Goal: Task Accomplishment & Management: Manage account settings

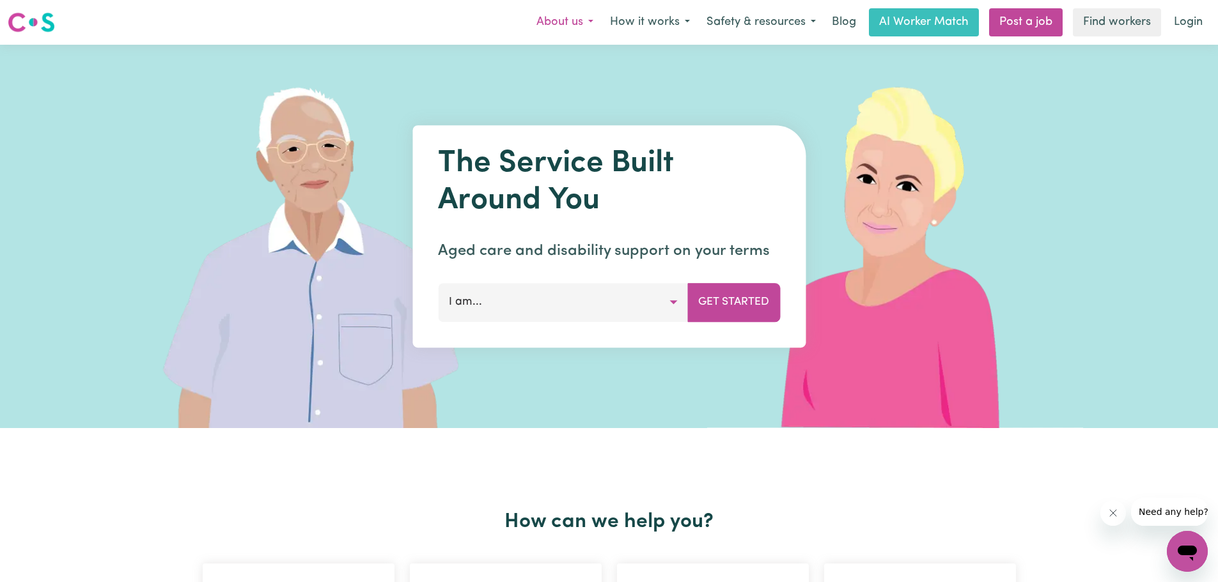
click at [566, 26] on button "About us" at bounding box center [565, 22] width 74 height 27
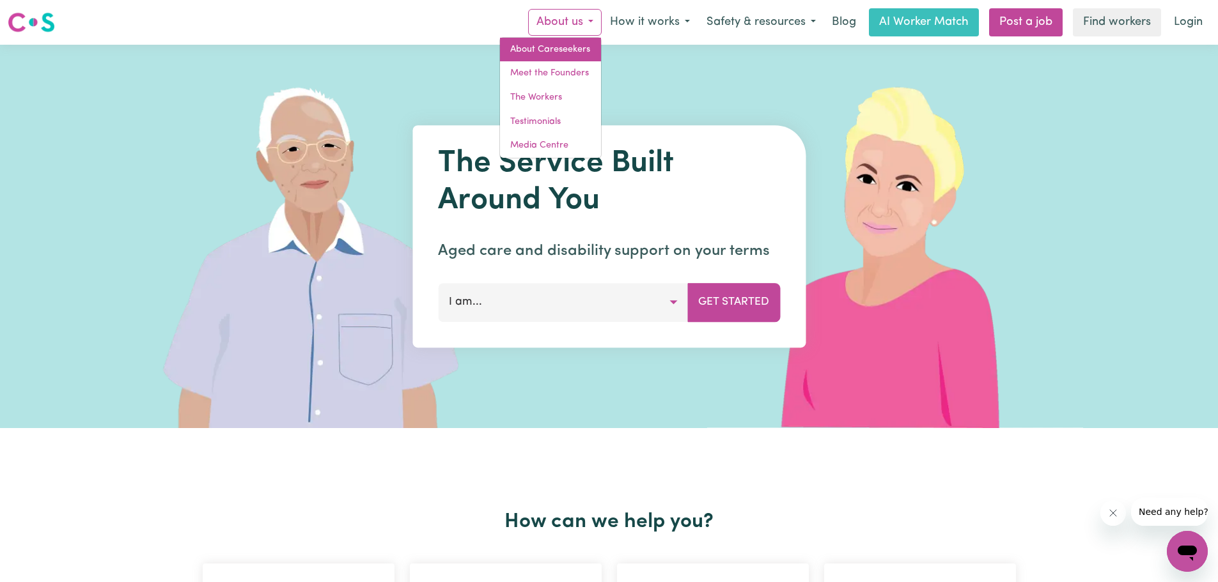
click at [548, 48] on link "About Careseekers" at bounding box center [550, 50] width 101 height 24
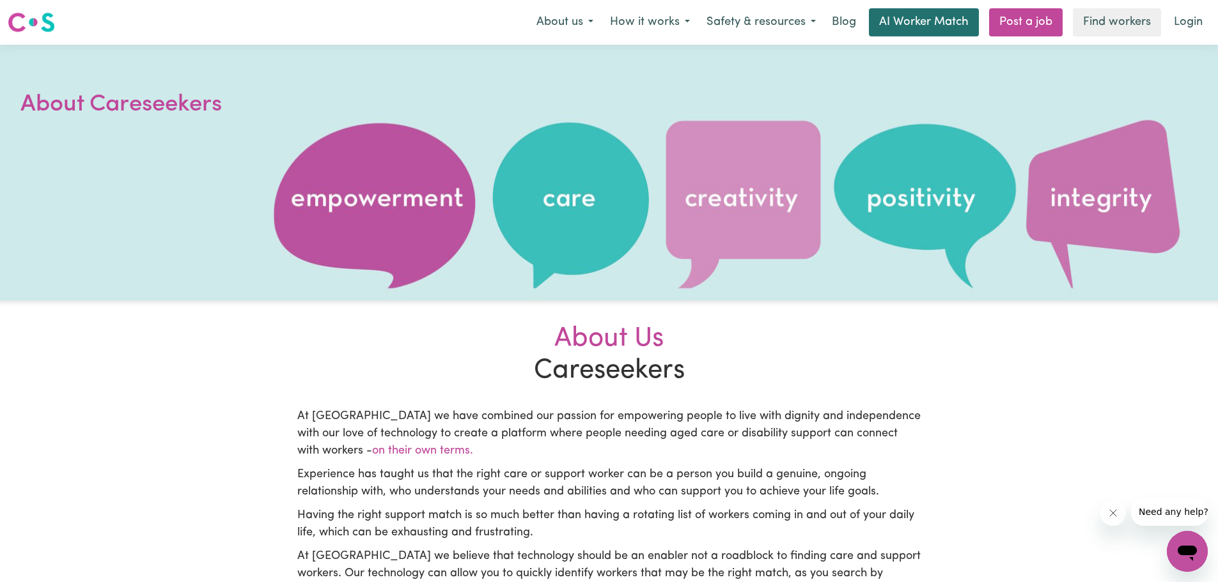
click at [902, 24] on link "AI Worker Match" at bounding box center [924, 22] width 110 height 28
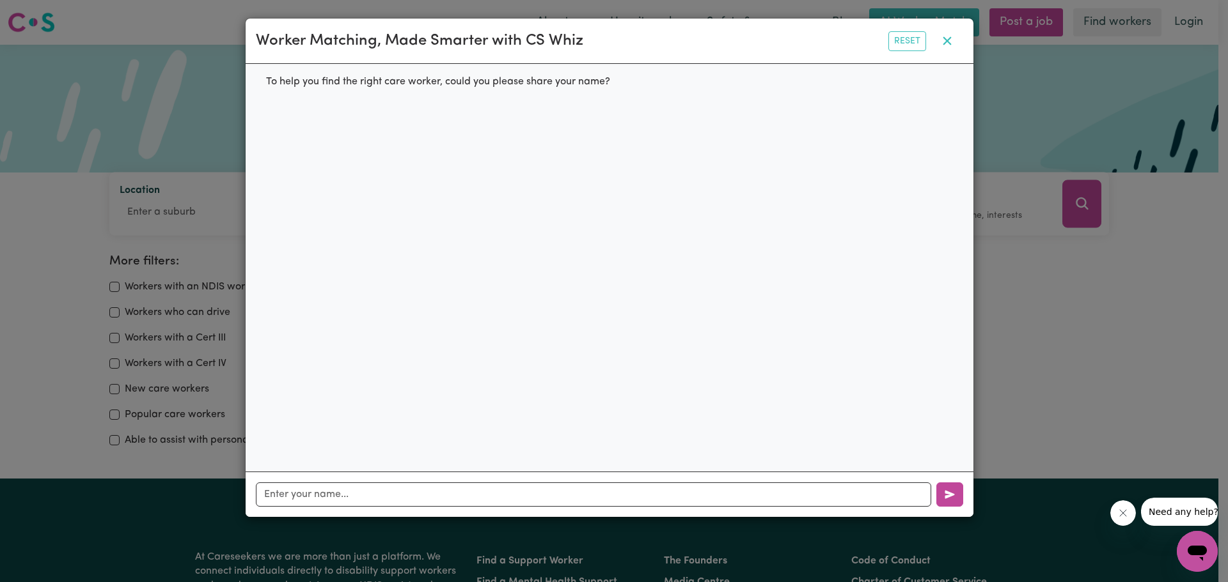
click at [949, 43] on icon "button" at bounding box center [946, 40] width 15 height 15
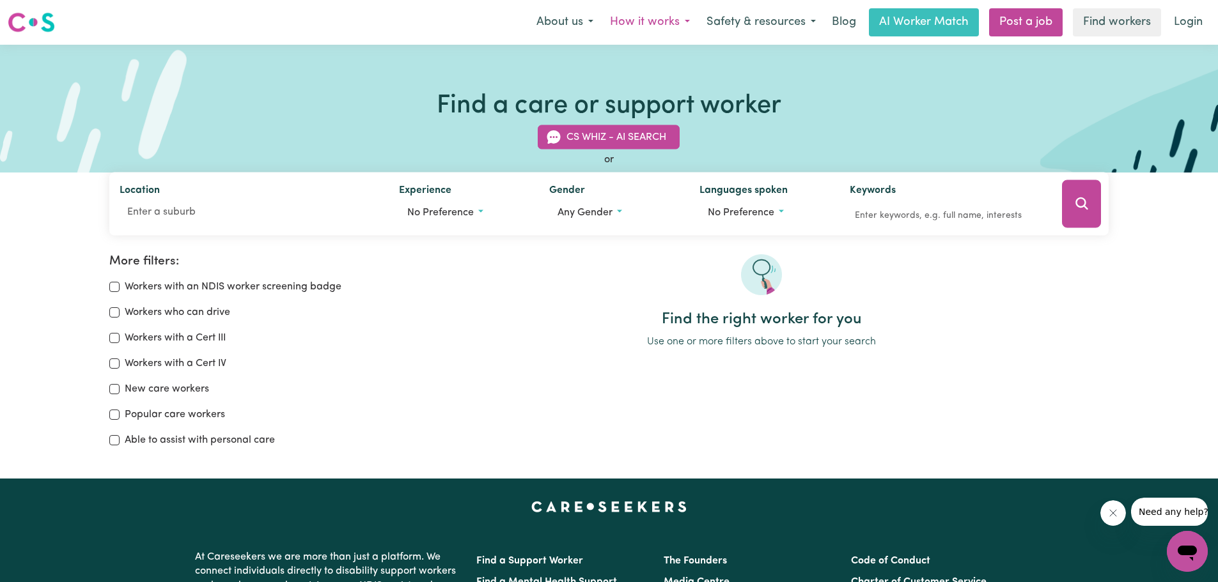
click at [676, 21] on button "How it works" at bounding box center [650, 22] width 97 height 27
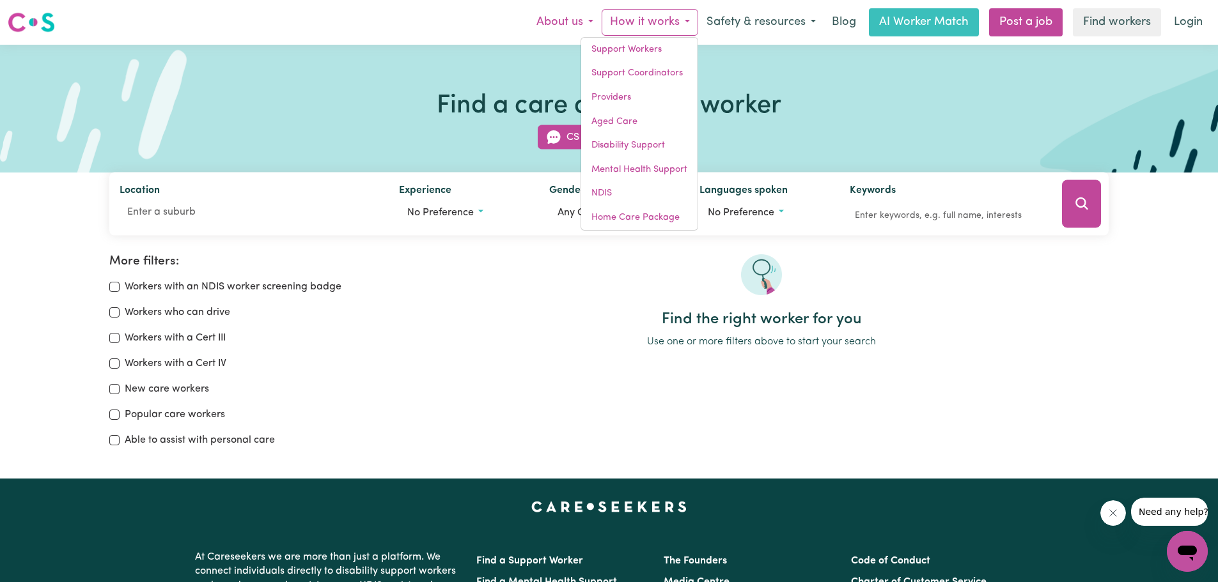
click at [590, 17] on button "About us" at bounding box center [565, 22] width 74 height 27
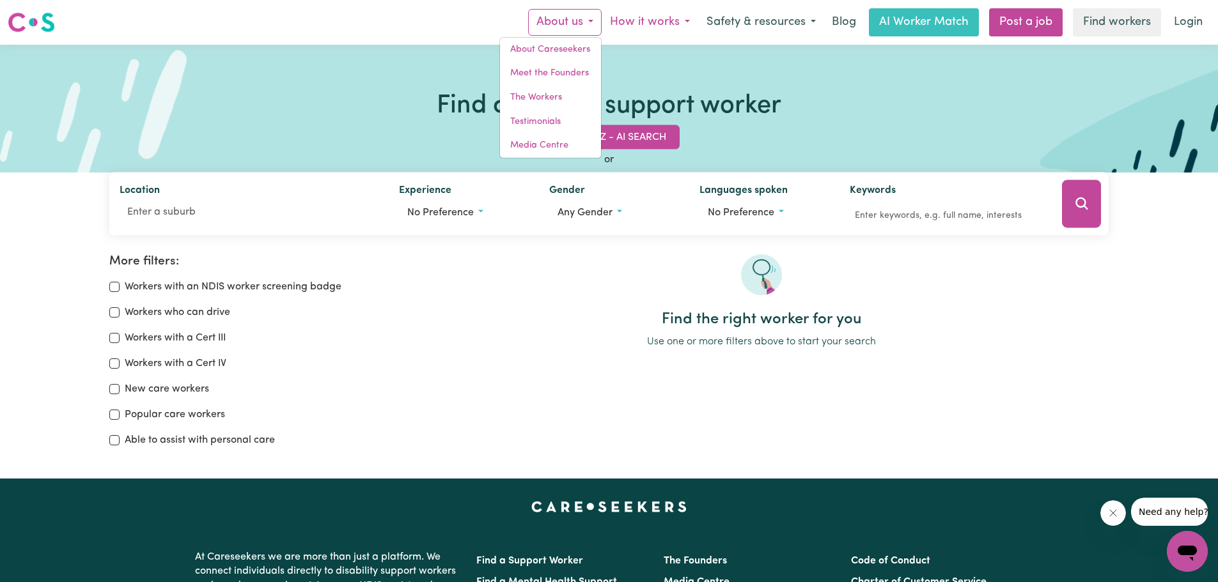
click at [685, 21] on button "How it works" at bounding box center [650, 22] width 97 height 27
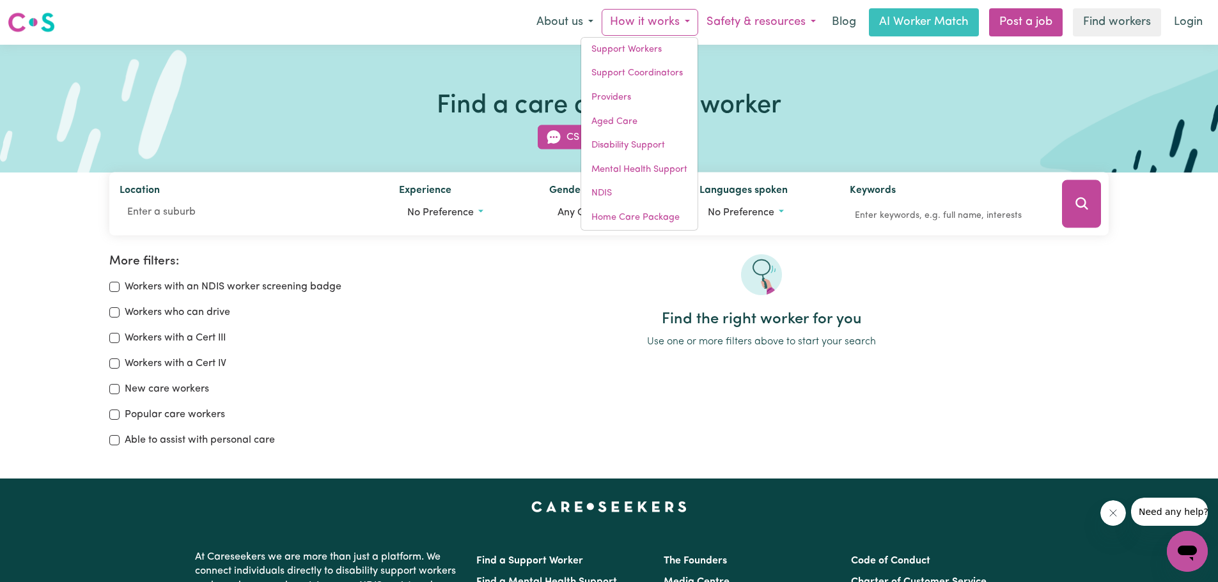
click at [808, 27] on button "Safety & resources" at bounding box center [761, 22] width 126 height 27
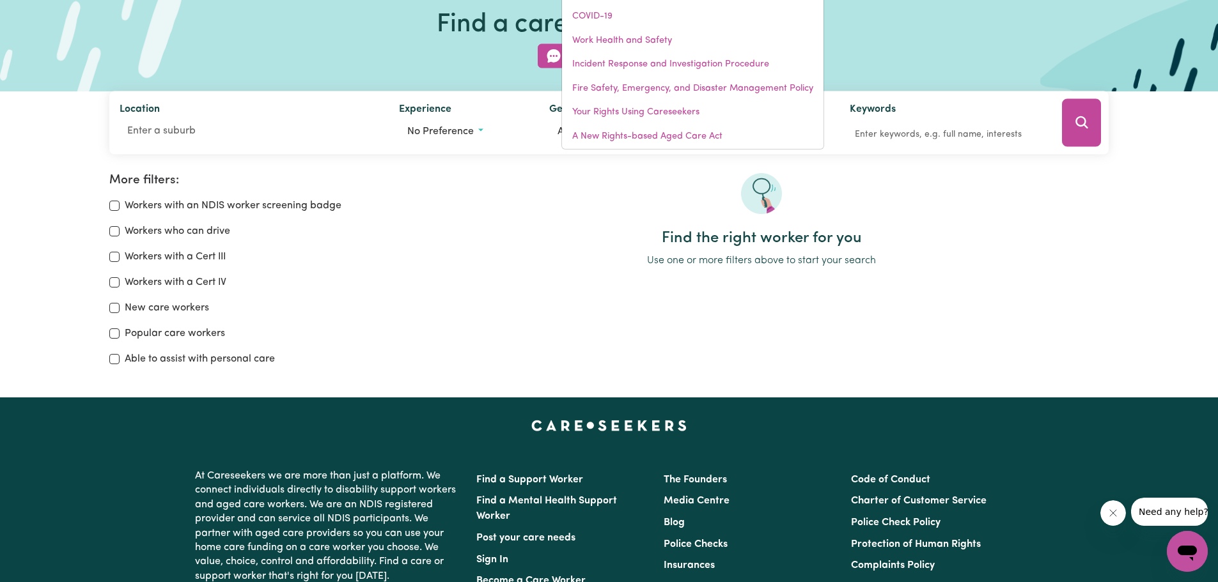
scroll to position [320, 0]
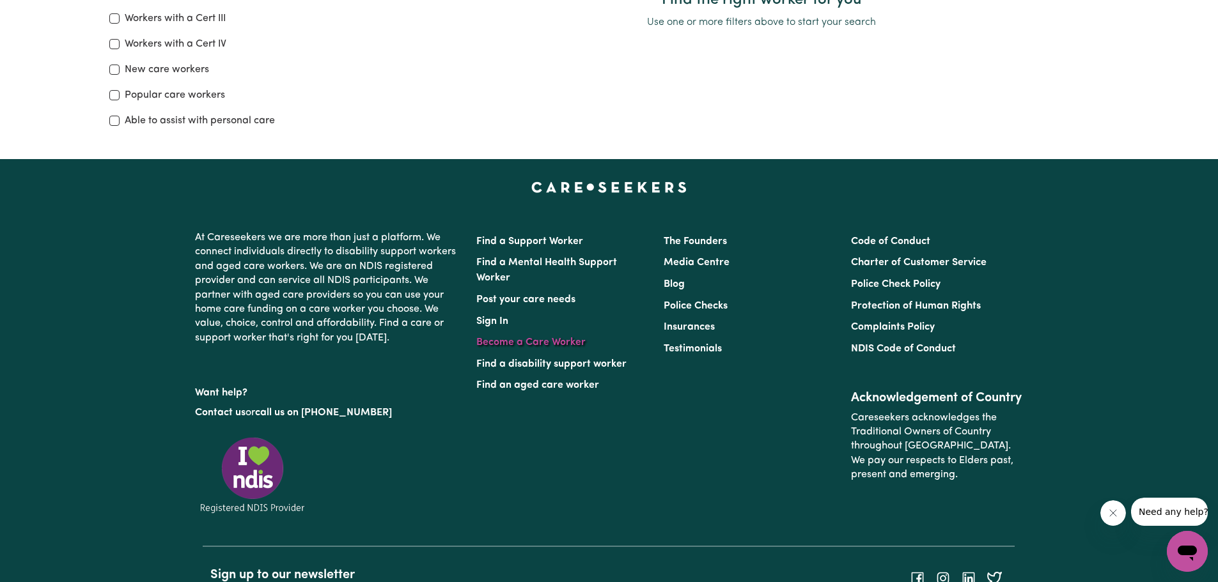
click at [572, 340] on link "Become a Care Worker" at bounding box center [530, 343] width 109 height 10
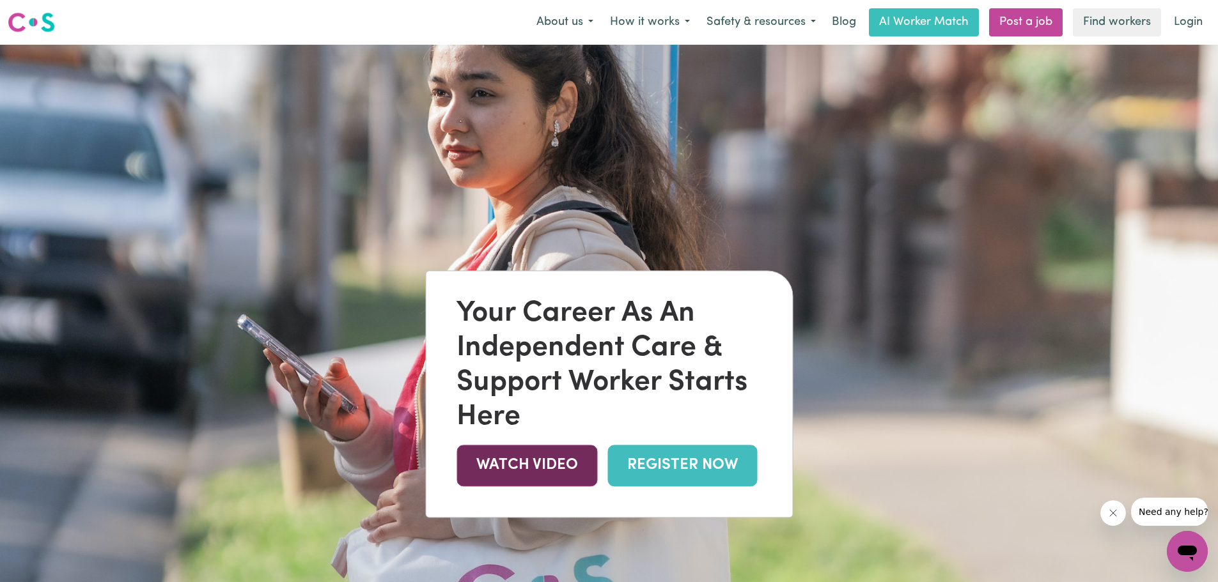
click at [545, 472] on link "WATCH VIDEO" at bounding box center [527, 466] width 141 height 42
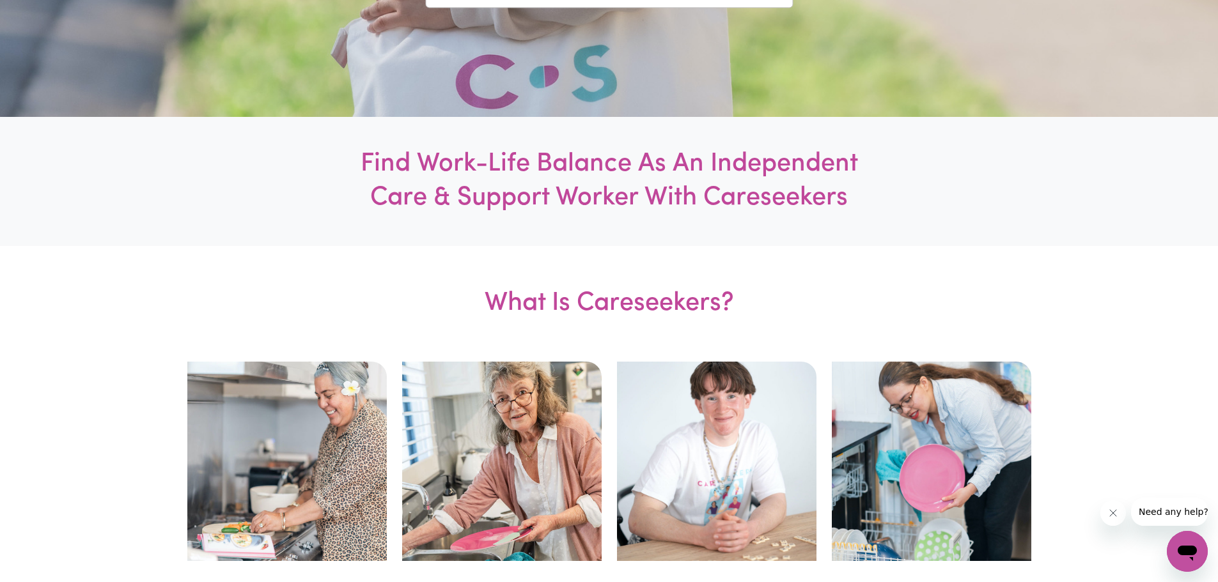
scroll to position [256, 0]
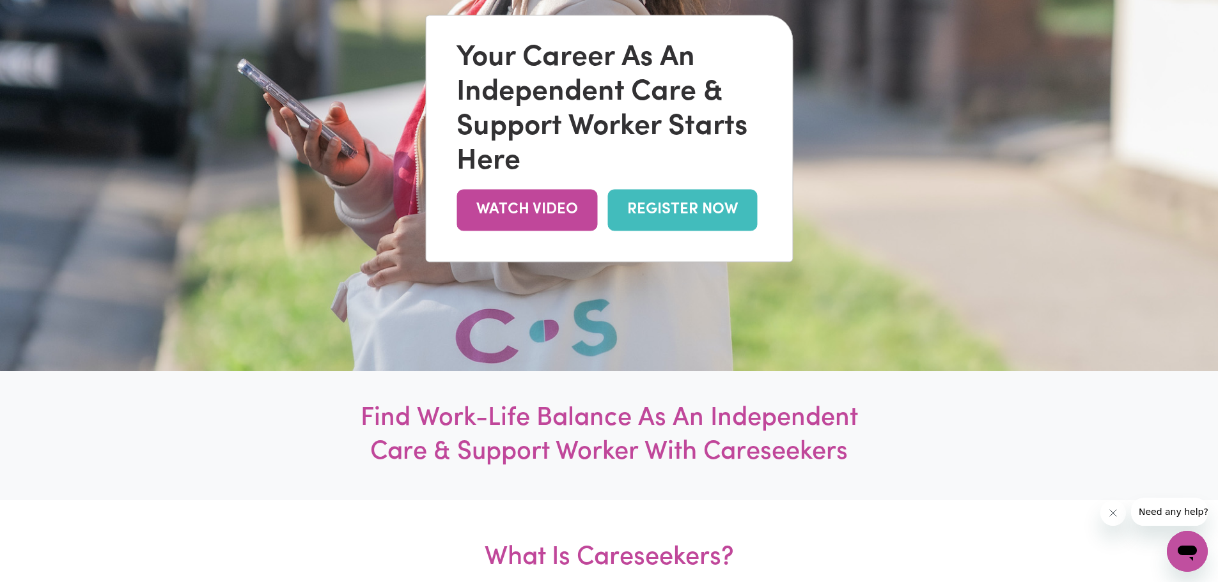
click at [680, 207] on link "REGISTER NOW" at bounding box center [682, 210] width 150 height 42
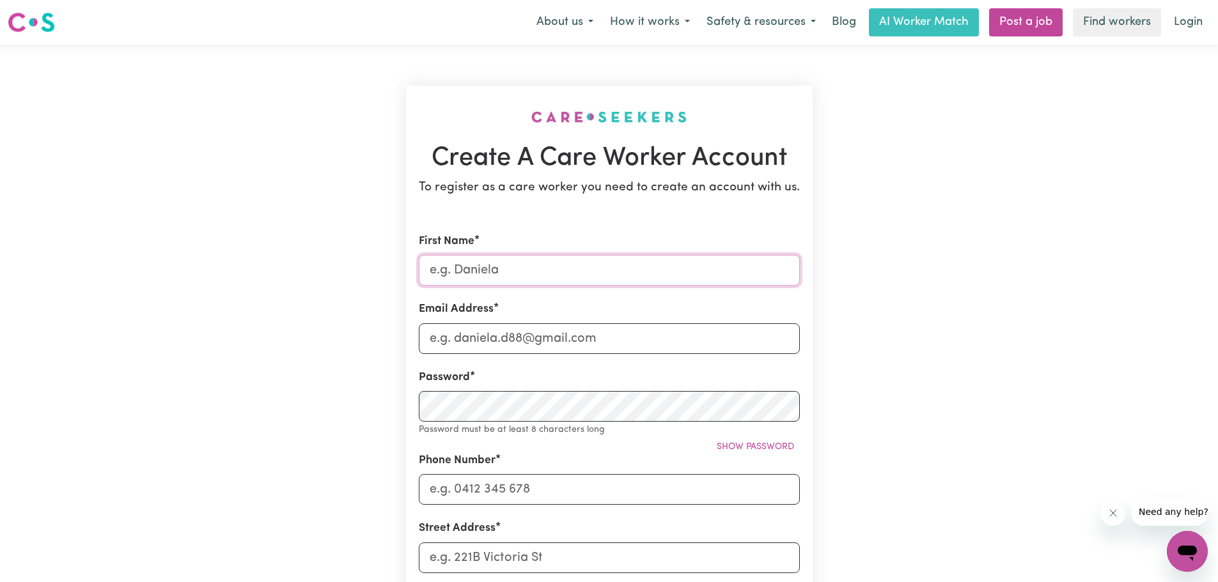
click at [535, 260] on input "First Name" at bounding box center [609, 270] width 381 height 31
click at [662, 22] on button "How it works" at bounding box center [650, 22] width 97 height 27
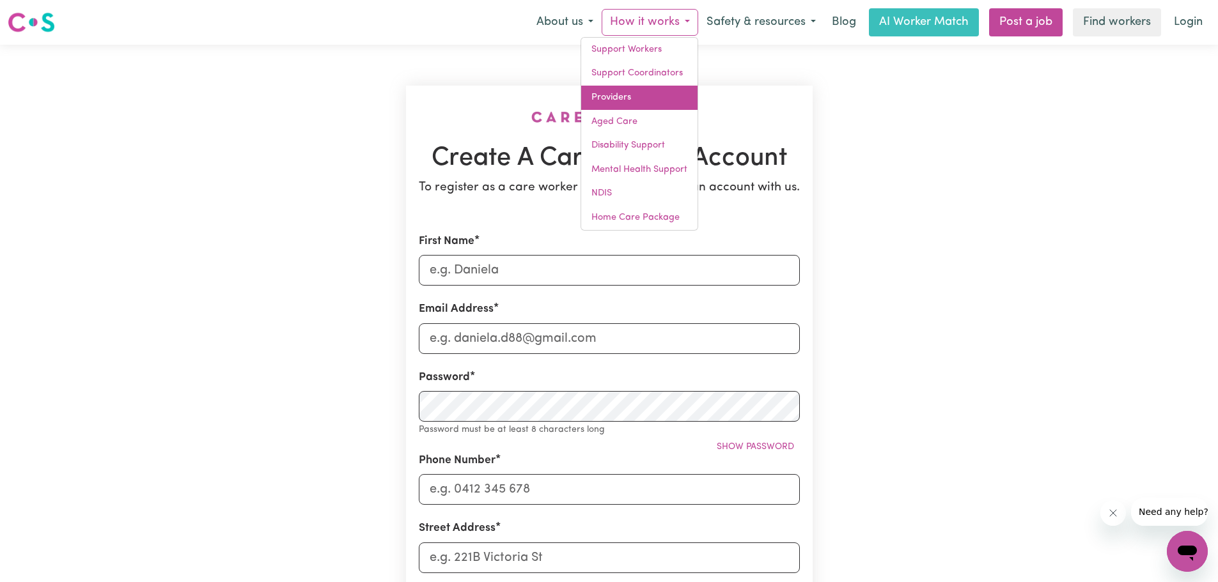
click at [625, 95] on link "Providers" at bounding box center [639, 98] width 116 height 24
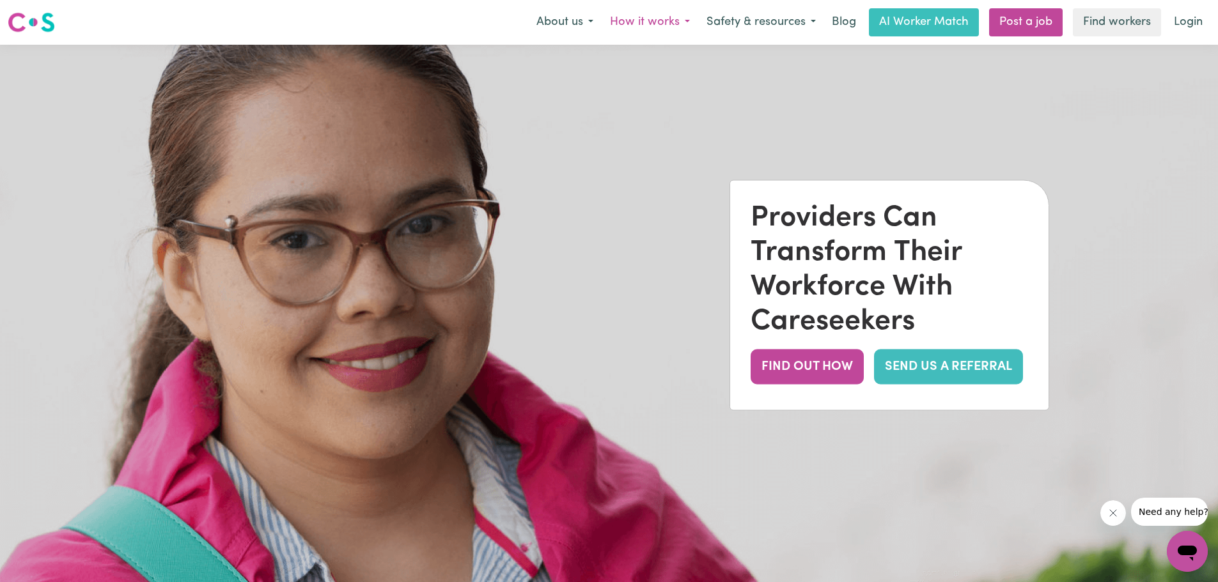
click at [680, 20] on button "How it works" at bounding box center [650, 22] width 97 height 27
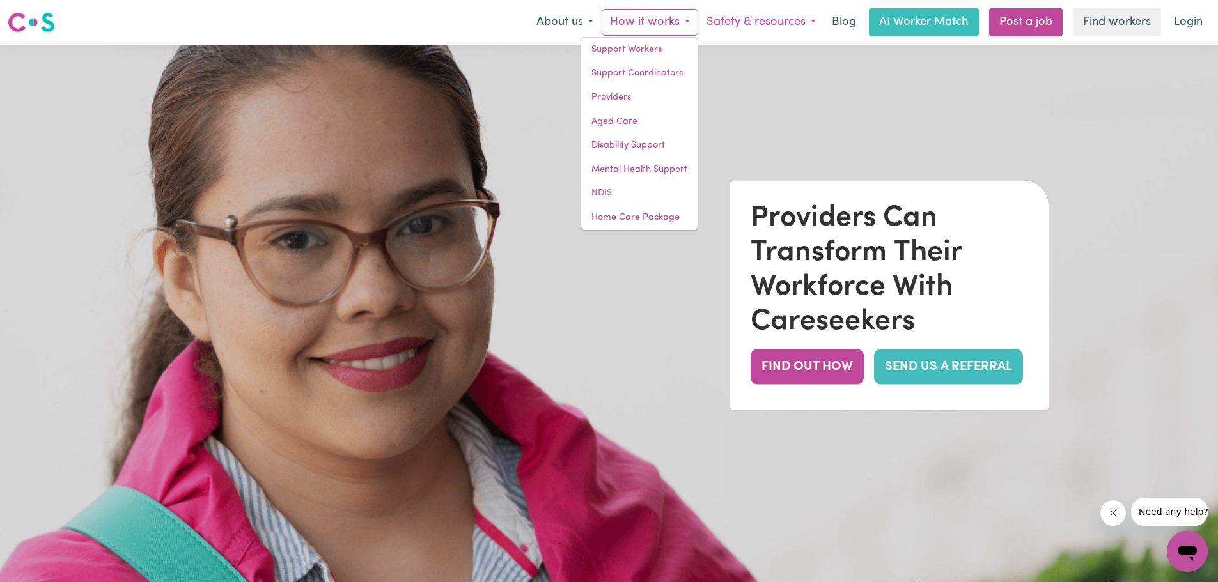
click at [809, 24] on button "Safety & resources" at bounding box center [761, 22] width 126 height 27
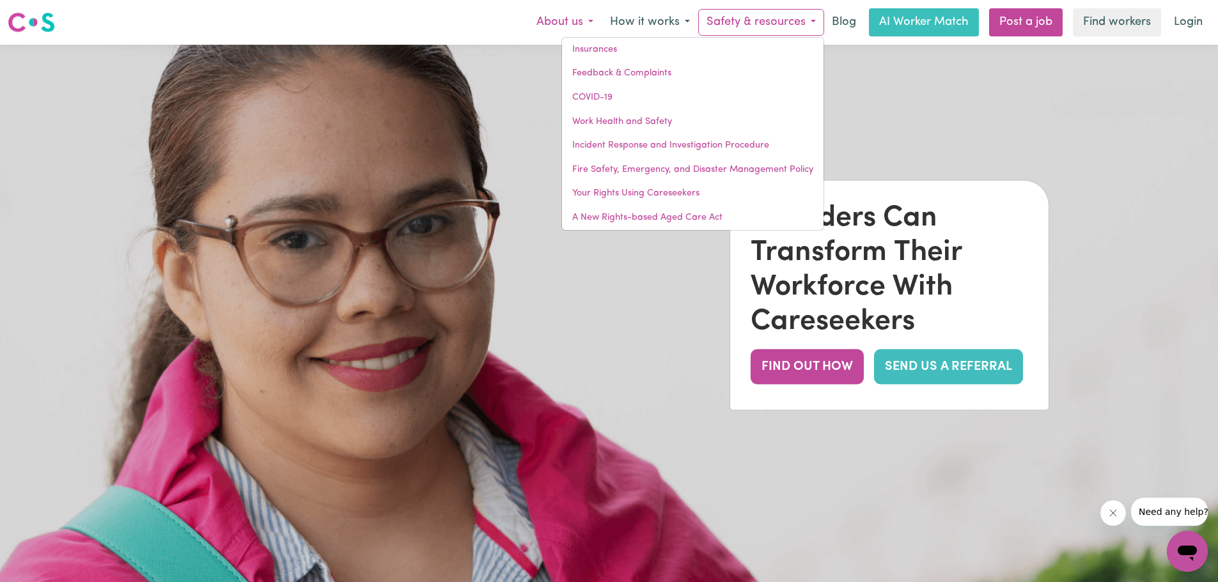
click at [593, 21] on button "About us" at bounding box center [565, 22] width 74 height 27
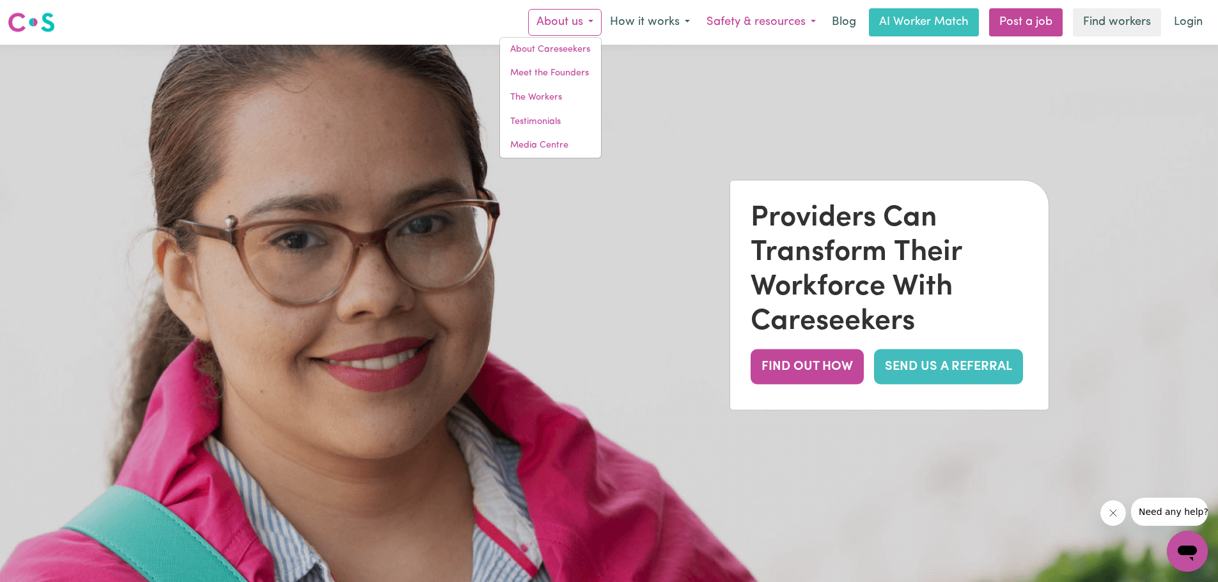
click at [793, 18] on button "Safety & resources" at bounding box center [761, 22] width 126 height 27
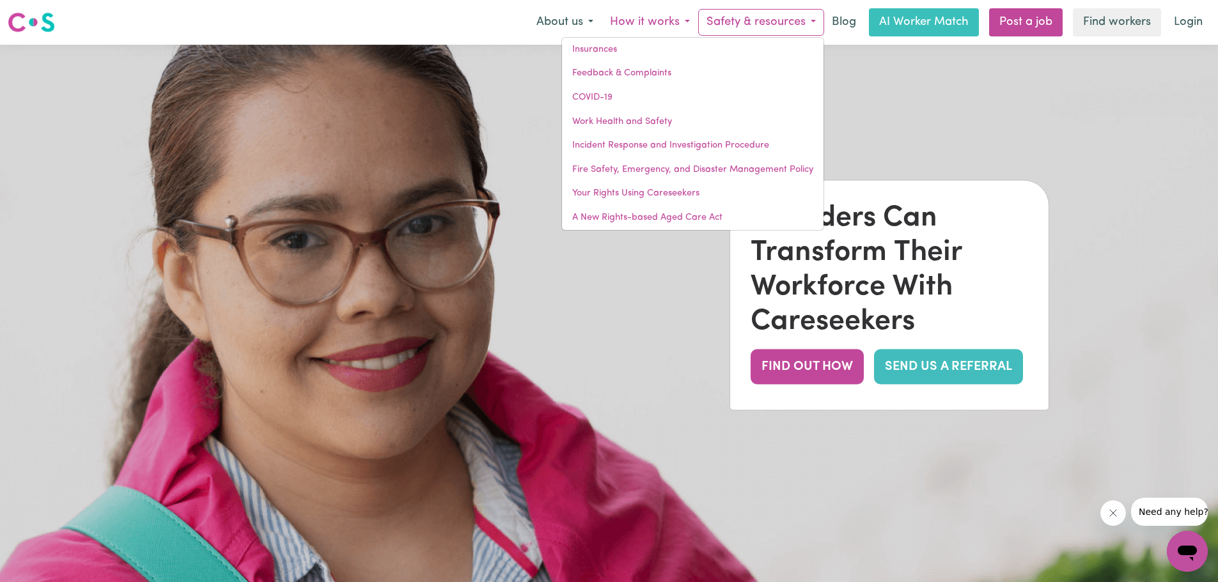
click at [680, 19] on button "How it works" at bounding box center [650, 22] width 97 height 27
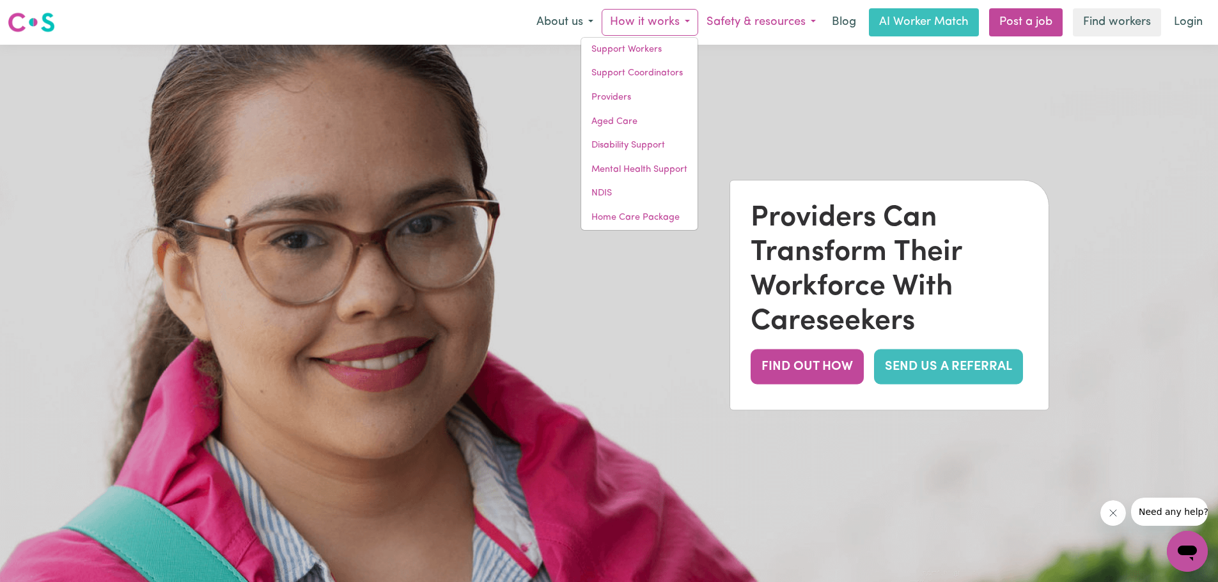
click at [810, 20] on button "Safety & resources" at bounding box center [761, 22] width 126 height 27
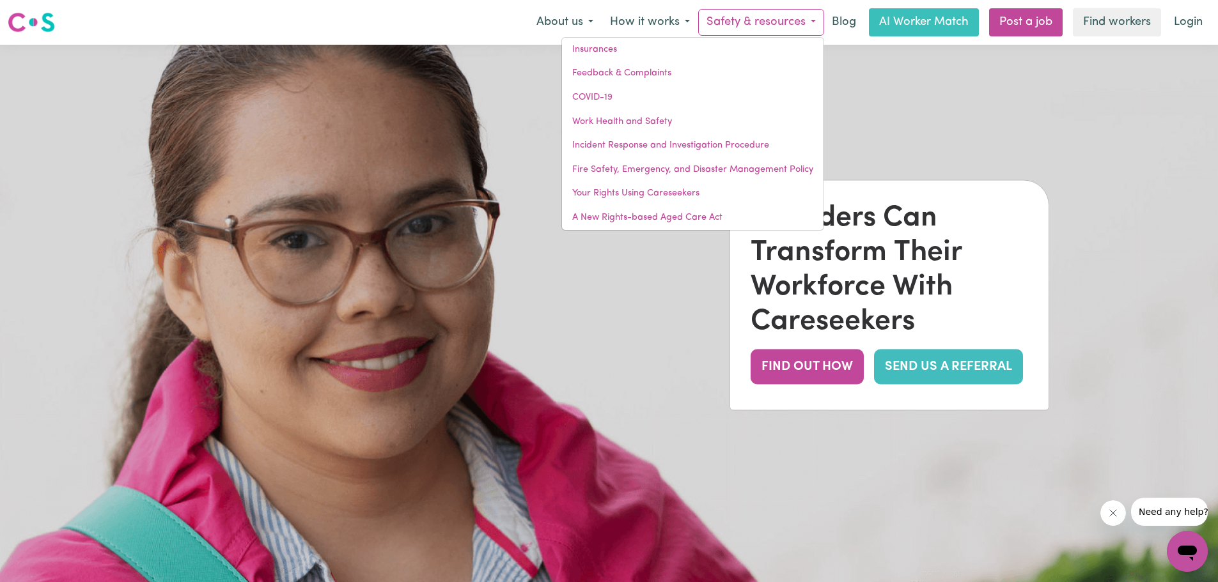
click at [472, 16] on div "Menu About us About Careseekers Meet the Founders The Workers Testimonials Medi…" at bounding box center [609, 22] width 1218 height 29
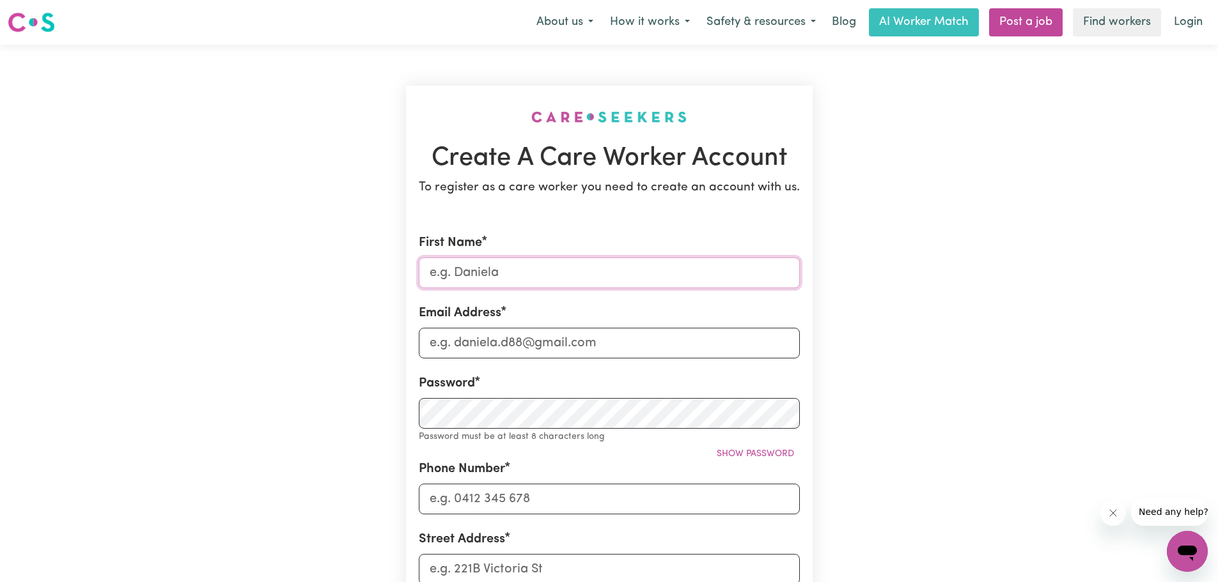
click at [503, 281] on input "First Name" at bounding box center [609, 273] width 381 height 31
type input "[PERSON_NAME]"
type input "[EMAIL_ADDRESS][DOMAIN_NAME]"
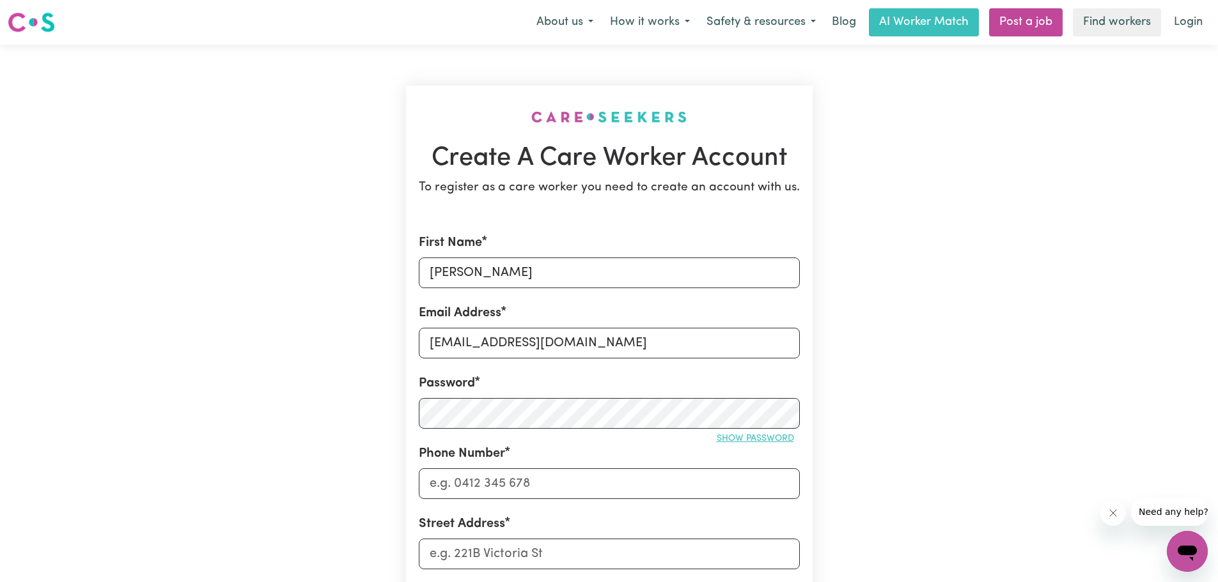
click at [747, 439] on span "Show password" at bounding box center [755, 439] width 77 height 10
click at [747, 439] on span "Hide password" at bounding box center [758, 439] width 71 height 10
click at [529, 462] on div "Phone Number" at bounding box center [609, 471] width 381 height 55
click at [530, 479] on input "Phone Number" at bounding box center [609, 484] width 381 height 31
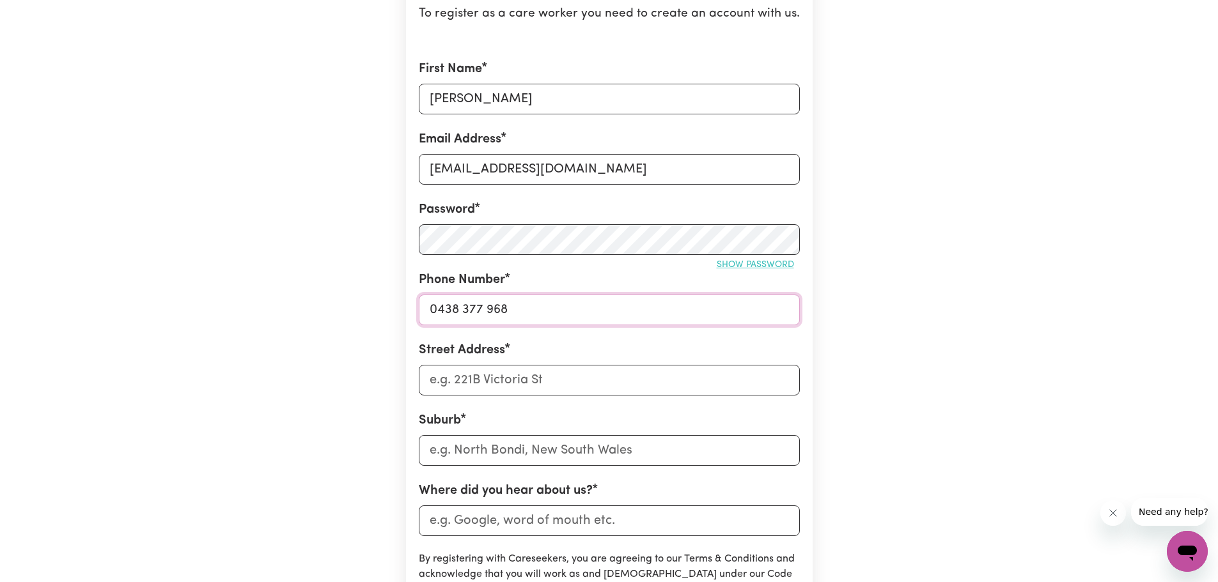
scroll to position [192, 0]
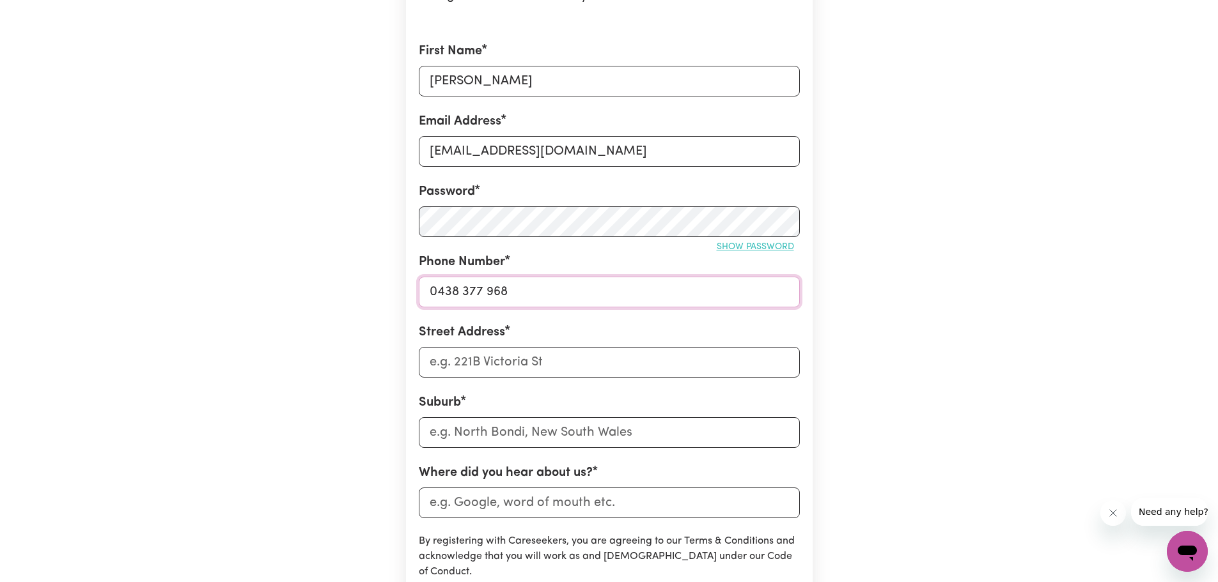
type input "0438 377 968"
click at [497, 368] on input "Street Address" at bounding box center [609, 362] width 381 height 31
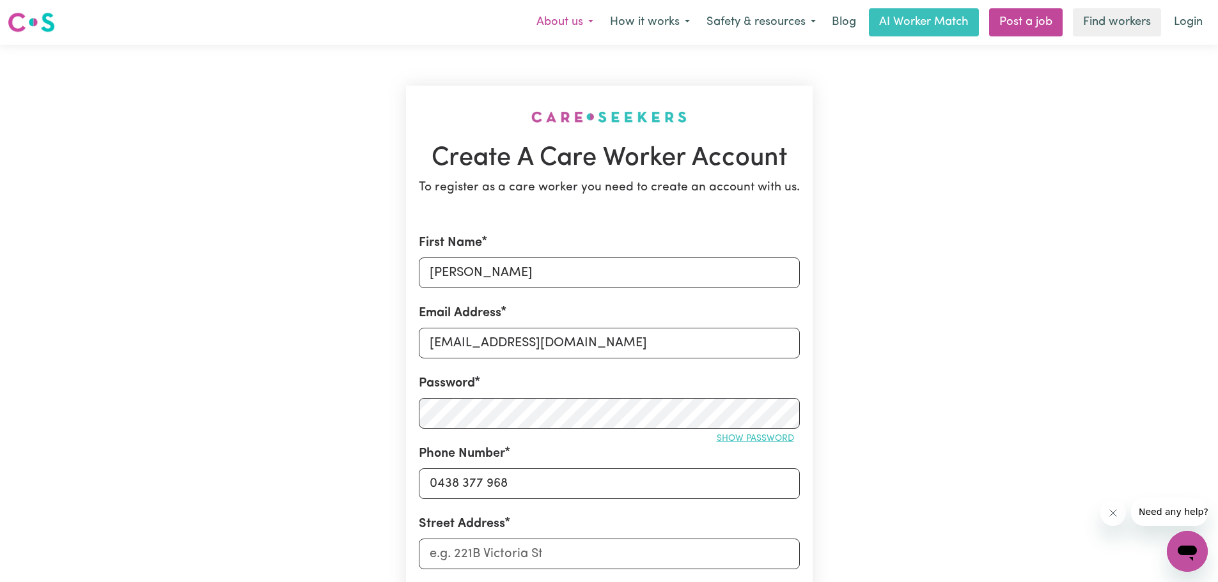
click at [591, 20] on button "About us" at bounding box center [565, 22] width 74 height 27
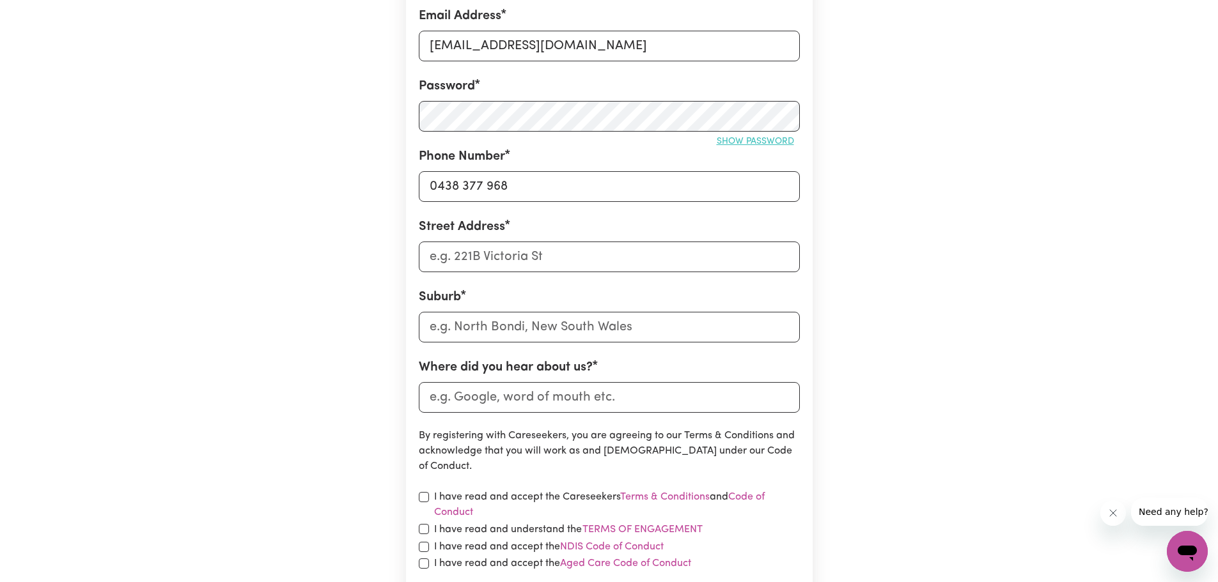
scroll to position [384, 0]
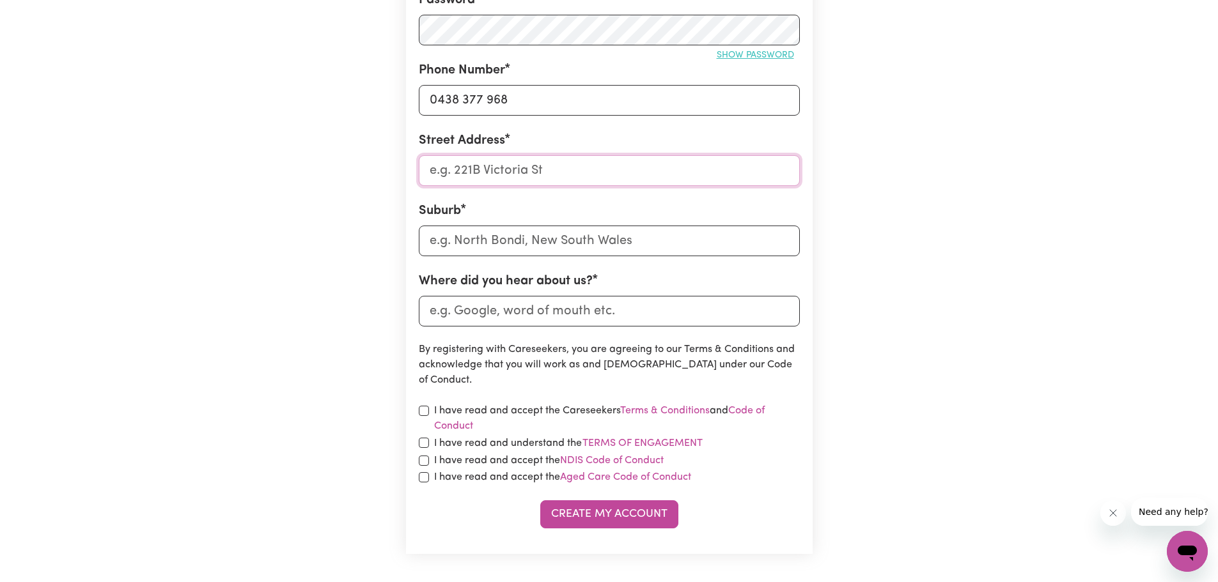
click at [471, 175] on input "Street Address" at bounding box center [609, 170] width 381 height 31
type input "[STREET_ADDRESS][PERSON_NAME]"
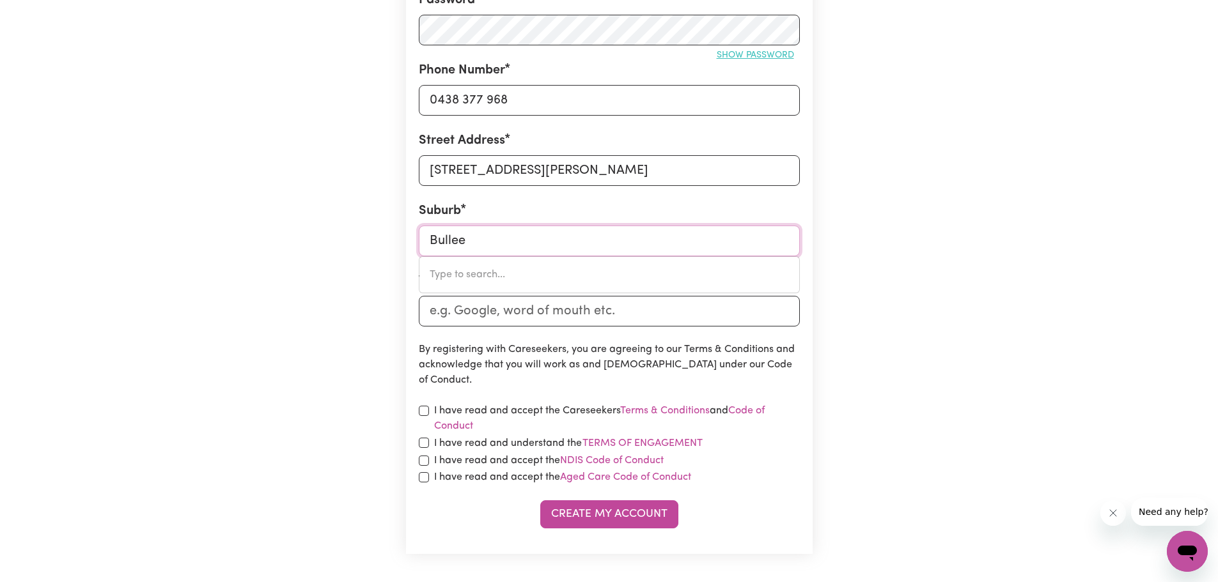
type input "Bulleen"
type input "Bulleen, [GEOGRAPHIC_DATA], 3105"
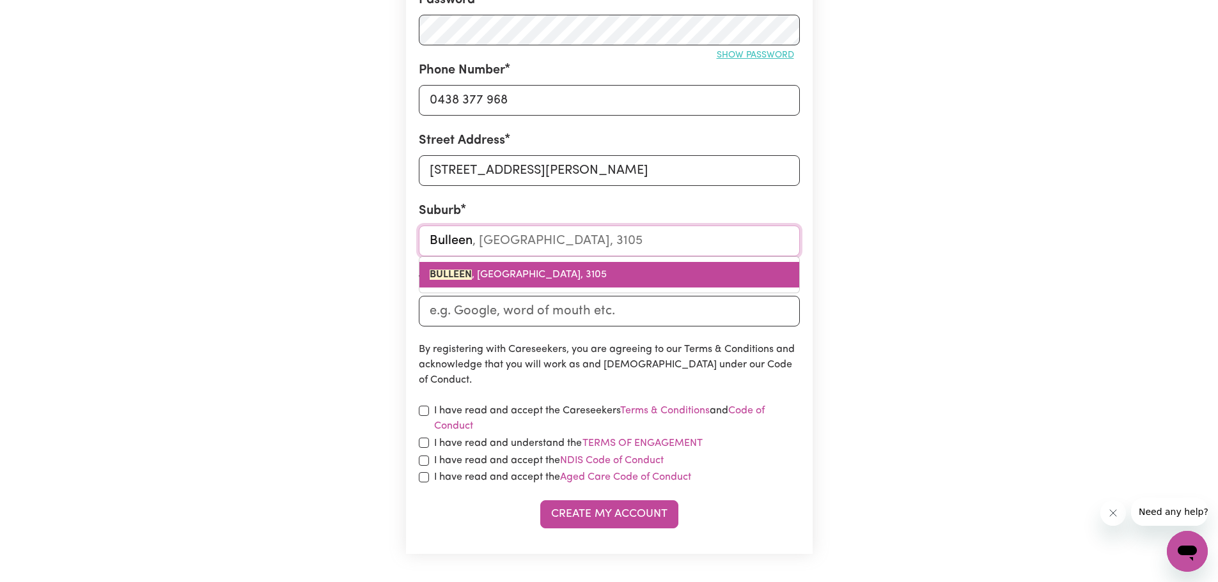
click at [501, 270] on span "BULLEEN , [GEOGRAPHIC_DATA], 3105" at bounding box center [518, 275] width 177 height 10
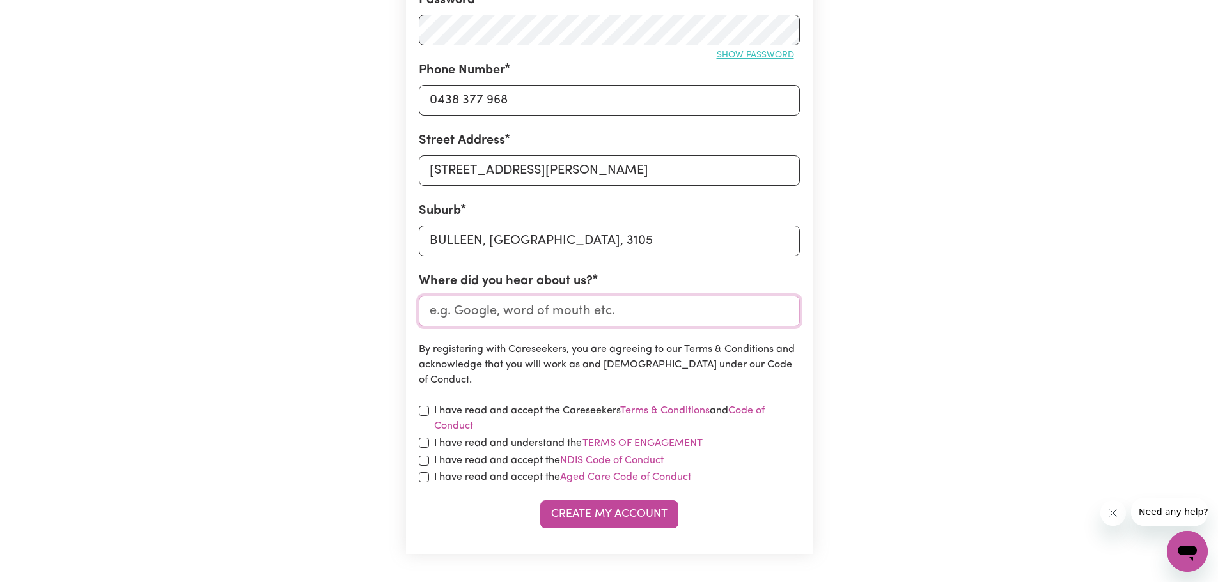
click at [490, 306] on input "Where did you hear about us?" at bounding box center [609, 311] width 381 height 31
type input "google"
click at [660, 412] on link "Terms & Conditions" at bounding box center [665, 411] width 90 height 10
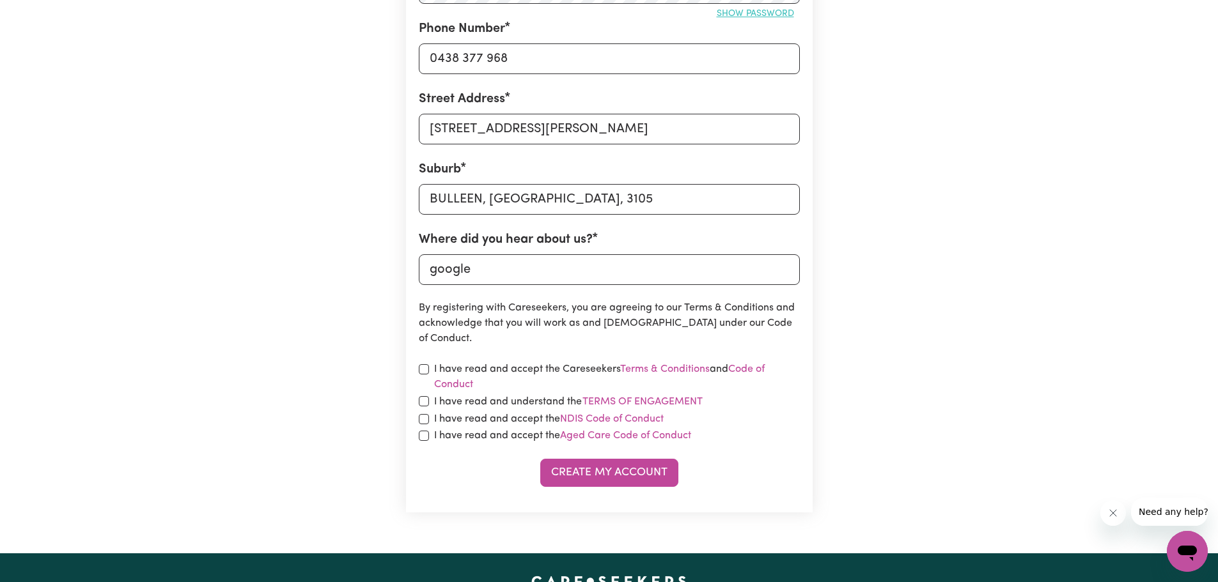
scroll to position [448, 0]
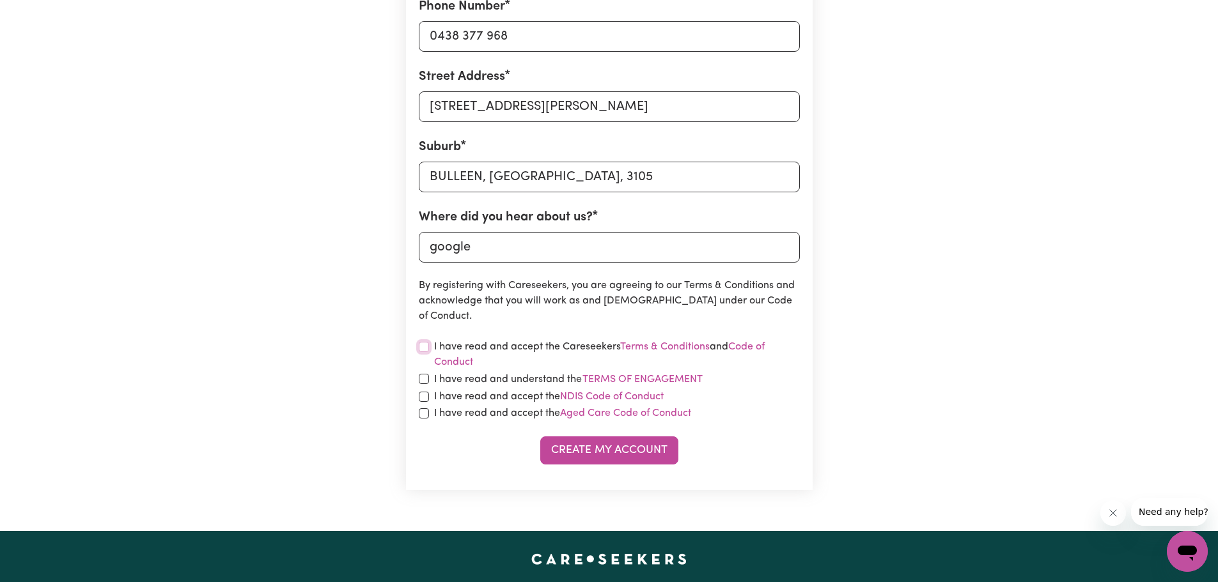
click at [424, 348] on input "checkbox" at bounding box center [424, 347] width 10 height 10
checkbox input "true"
click at [425, 382] on input "checkbox" at bounding box center [424, 379] width 10 height 10
checkbox input "true"
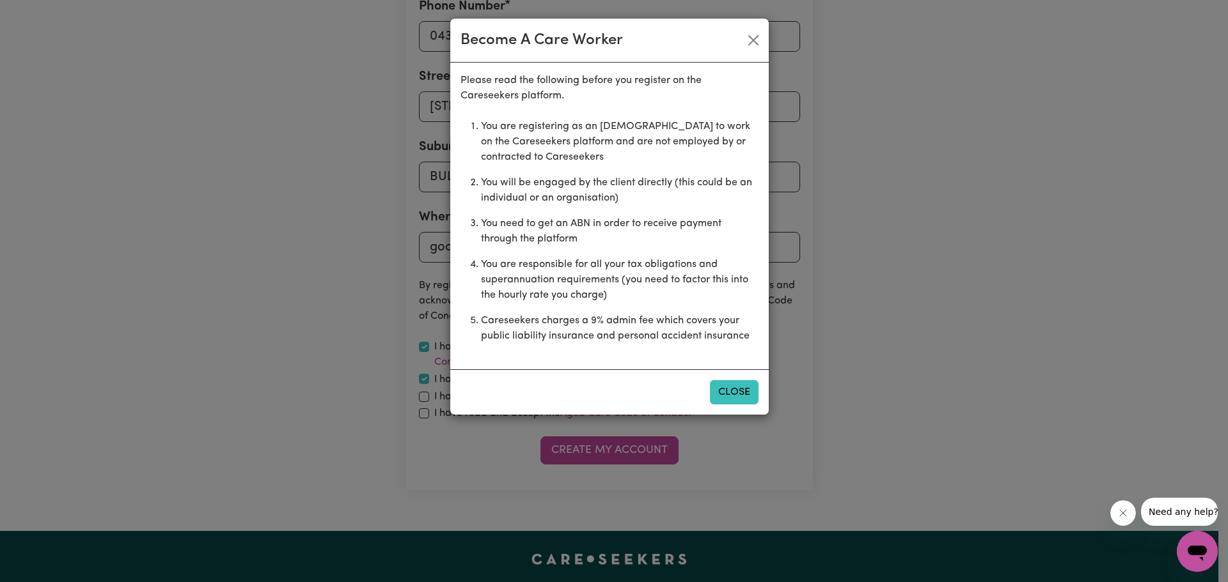
click at [722, 389] on button "Close" at bounding box center [734, 392] width 49 height 24
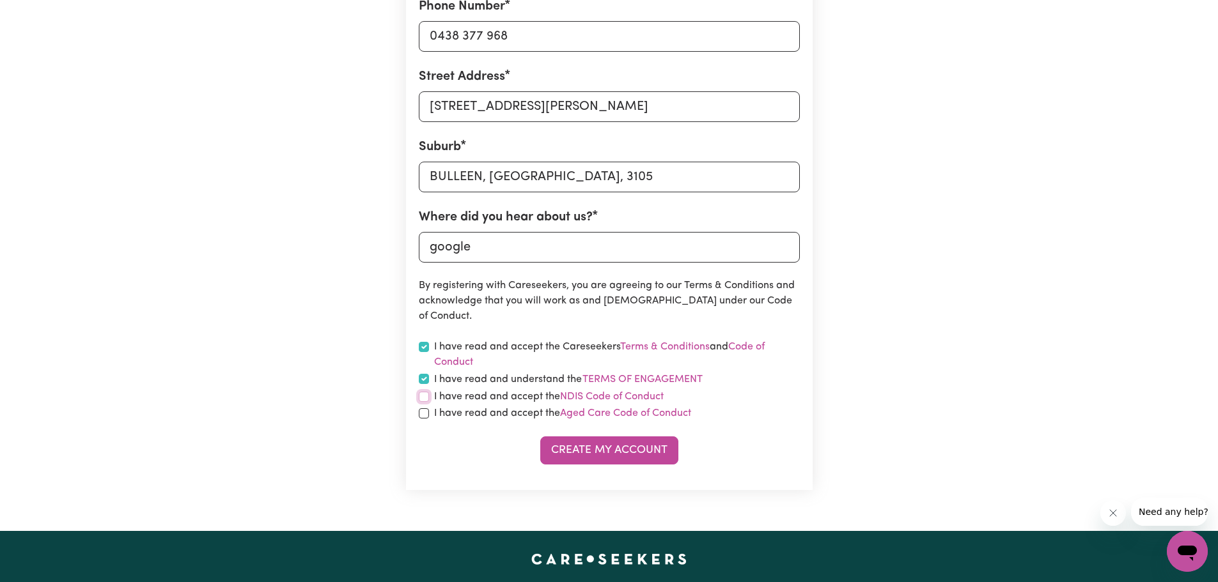
click at [425, 401] on input "checkbox" at bounding box center [424, 397] width 10 height 10
checkbox input "true"
click at [623, 378] on button "Terms of Engagement" at bounding box center [642, 379] width 121 height 17
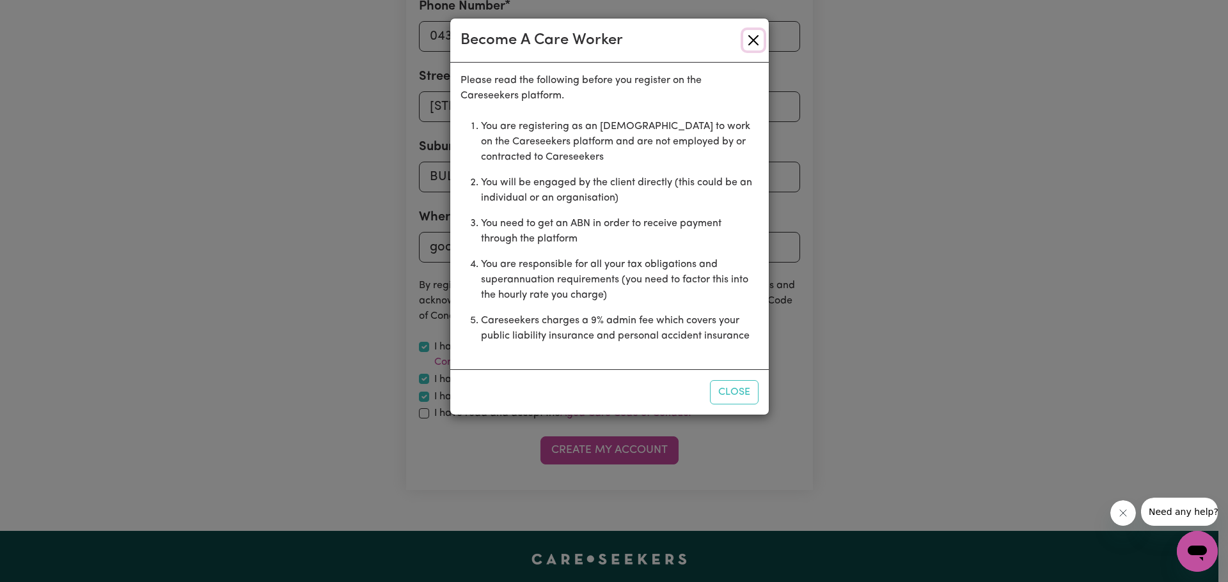
click at [751, 44] on button "Close" at bounding box center [753, 40] width 20 height 20
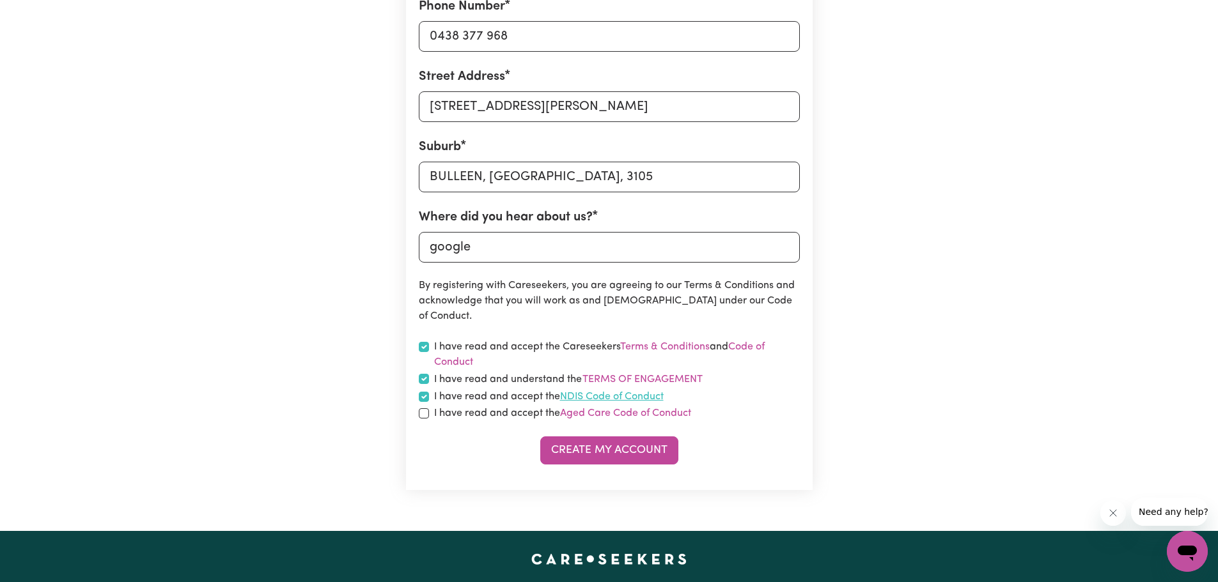
click at [611, 393] on link "NDIS Code of Conduct" at bounding box center [612, 397] width 104 height 10
click at [424, 415] on input "checkbox" at bounding box center [424, 414] width 10 height 10
checkbox input "true"
click at [613, 416] on link "Aged Care Code of Conduct" at bounding box center [625, 414] width 131 height 10
click at [593, 445] on button "Create My Account" at bounding box center [609, 451] width 138 height 28
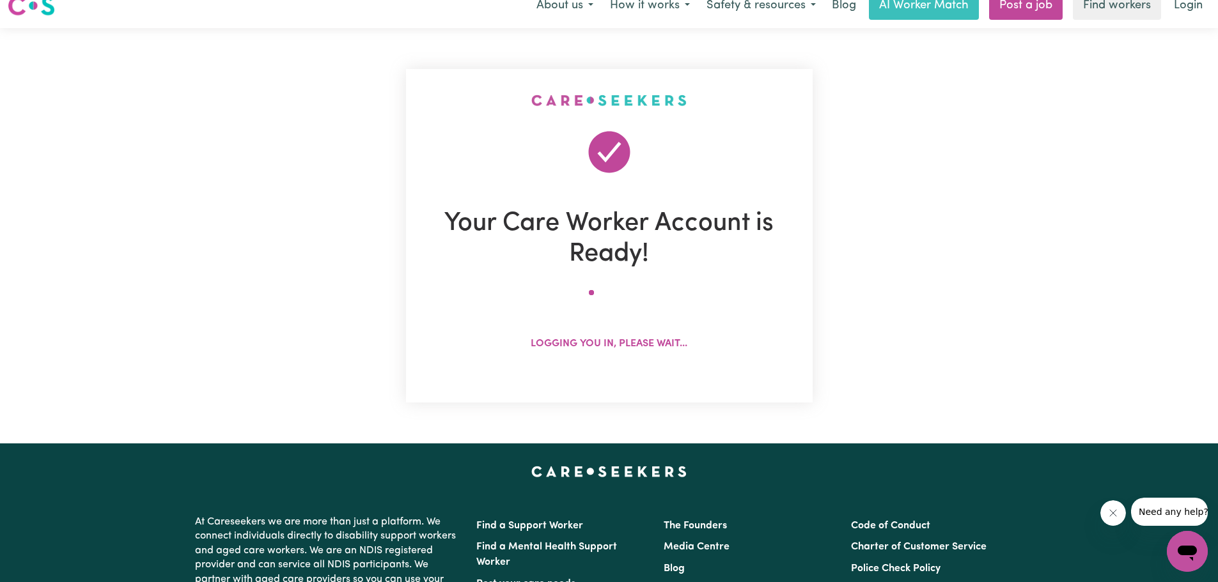
scroll to position [0, 0]
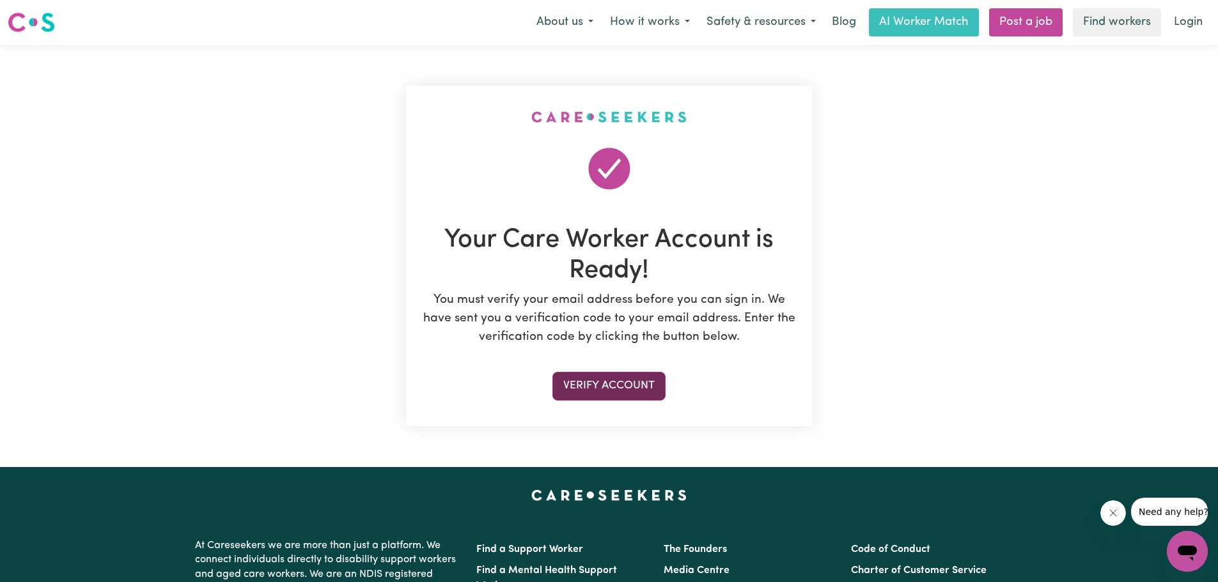
click at [633, 385] on button "Verify Account" at bounding box center [608, 386] width 113 height 28
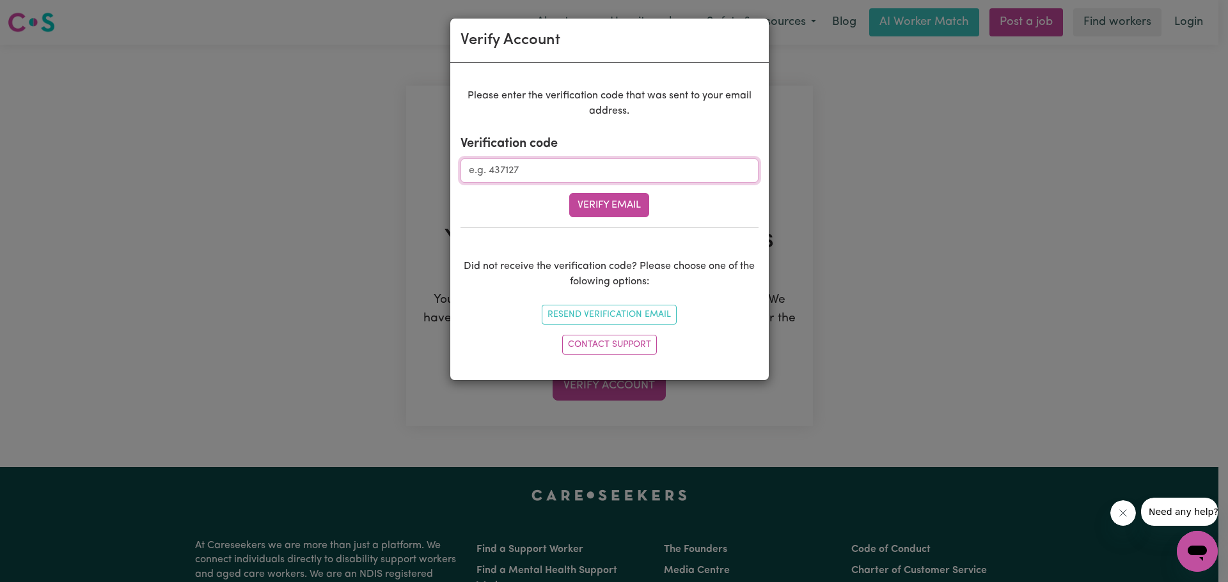
click at [524, 173] on input "Verification code" at bounding box center [609, 171] width 298 height 24
type input "635317"
click at [632, 205] on button "Verify Email" at bounding box center [609, 205] width 80 height 24
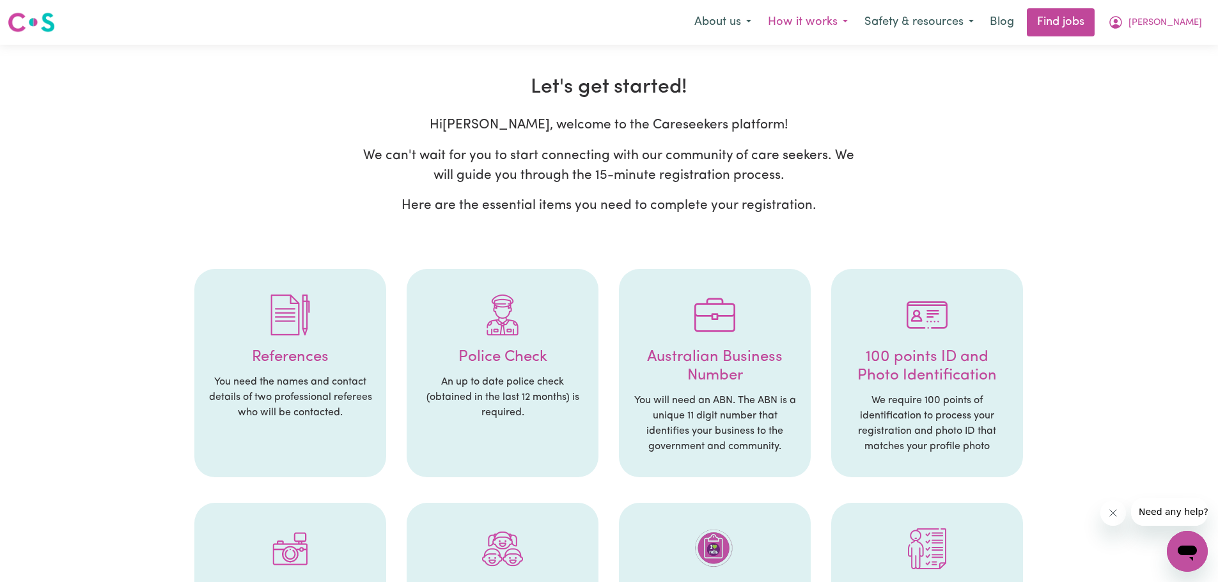
click at [856, 23] on button "How it works" at bounding box center [808, 22] width 97 height 27
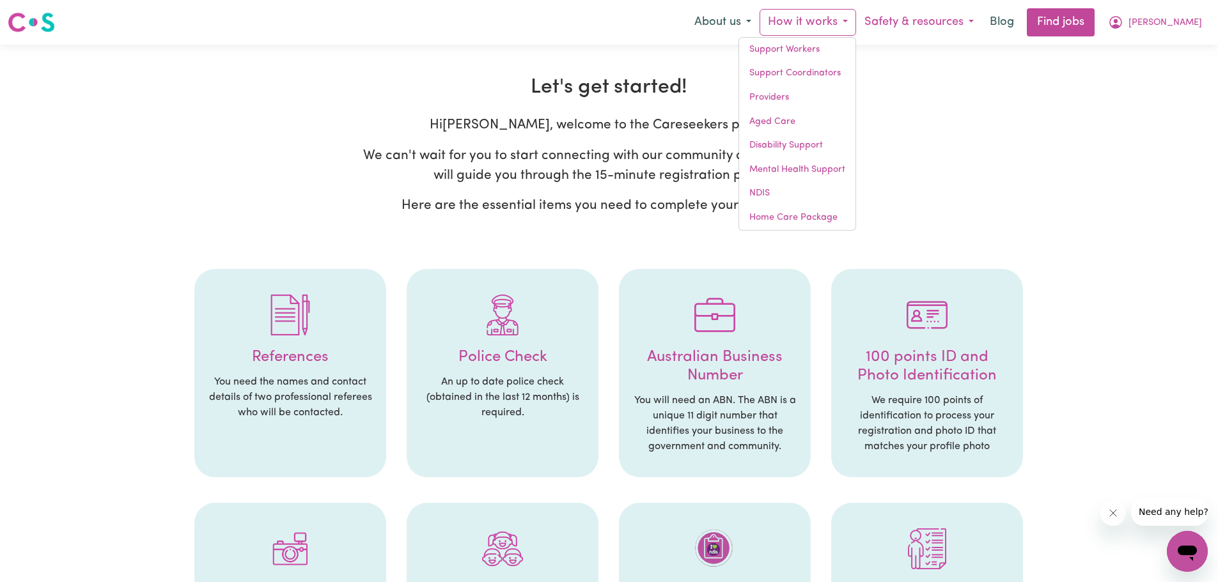
click at [982, 22] on button "Safety & resources" at bounding box center [919, 22] width 126 height 27
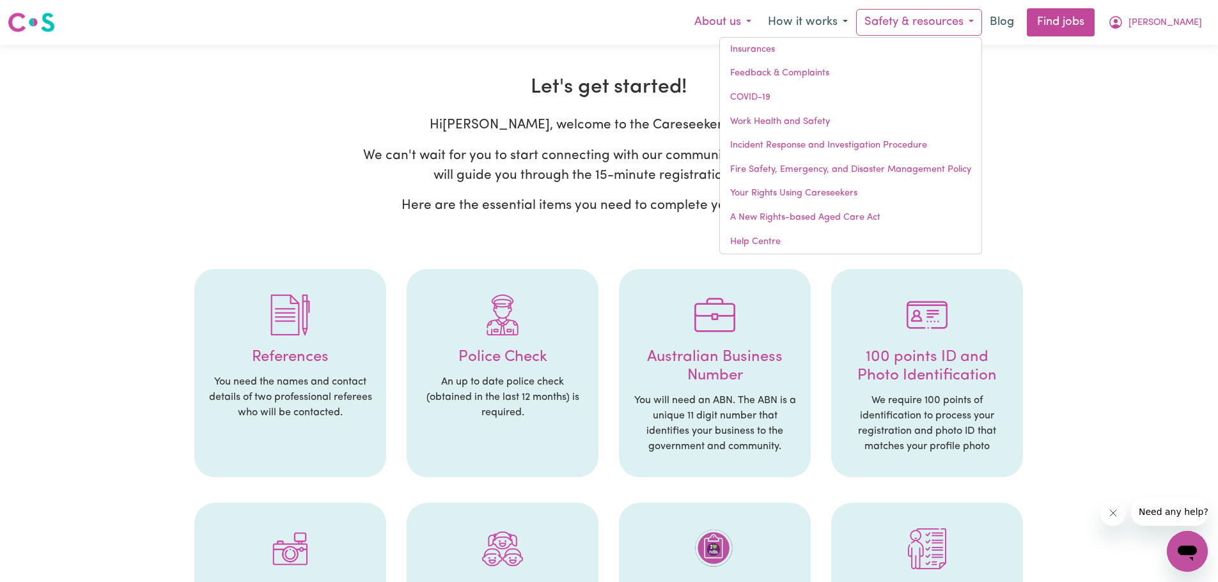
click at [760, 21] on button "About us" at bounding box center [723, 22] width 74 height 27
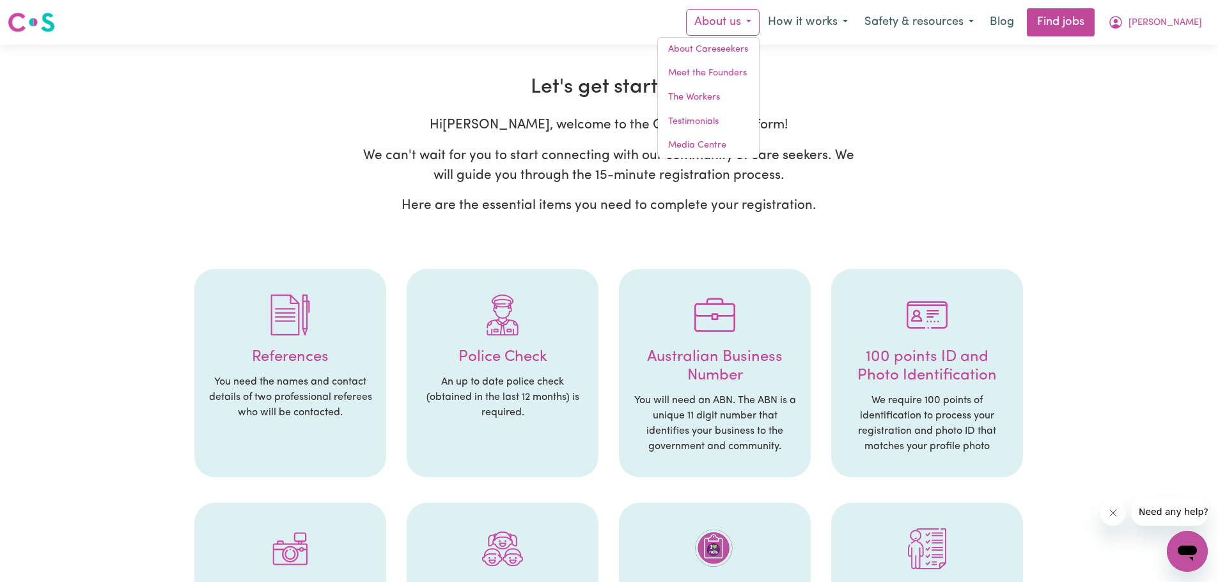
click at [634, 24] on div "Menu About us About Careseekers Meet the Founders The Workers Testimonials Medi…" at bounding box center [609, 22] width 1218 height 29
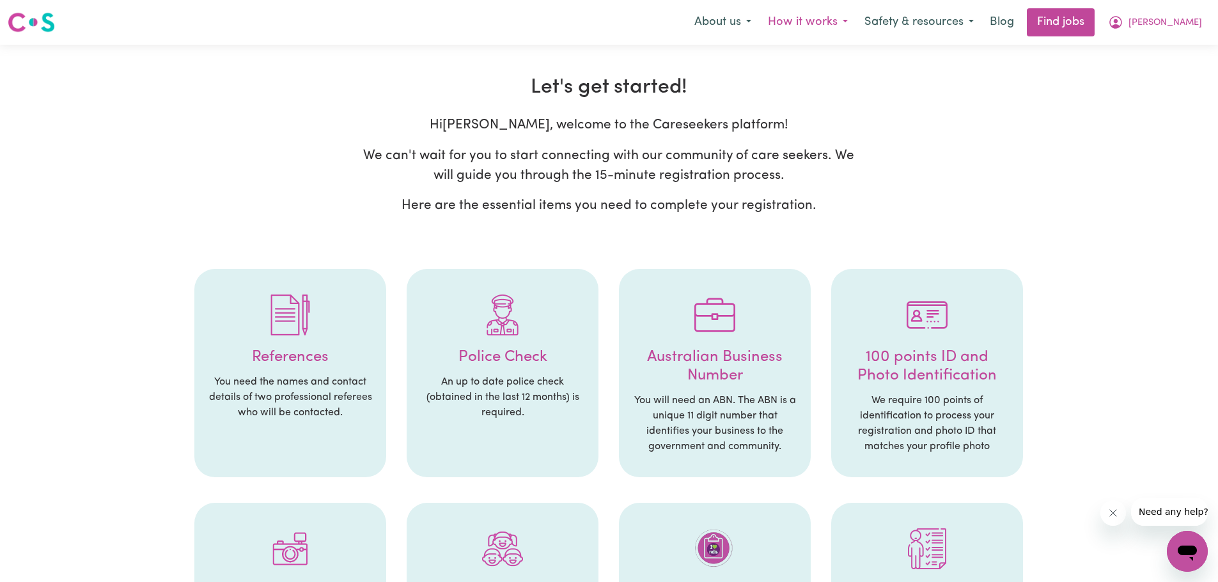
click at [856, 22] on button "How it works" at bounding box center [808, 22] width 97 height 27
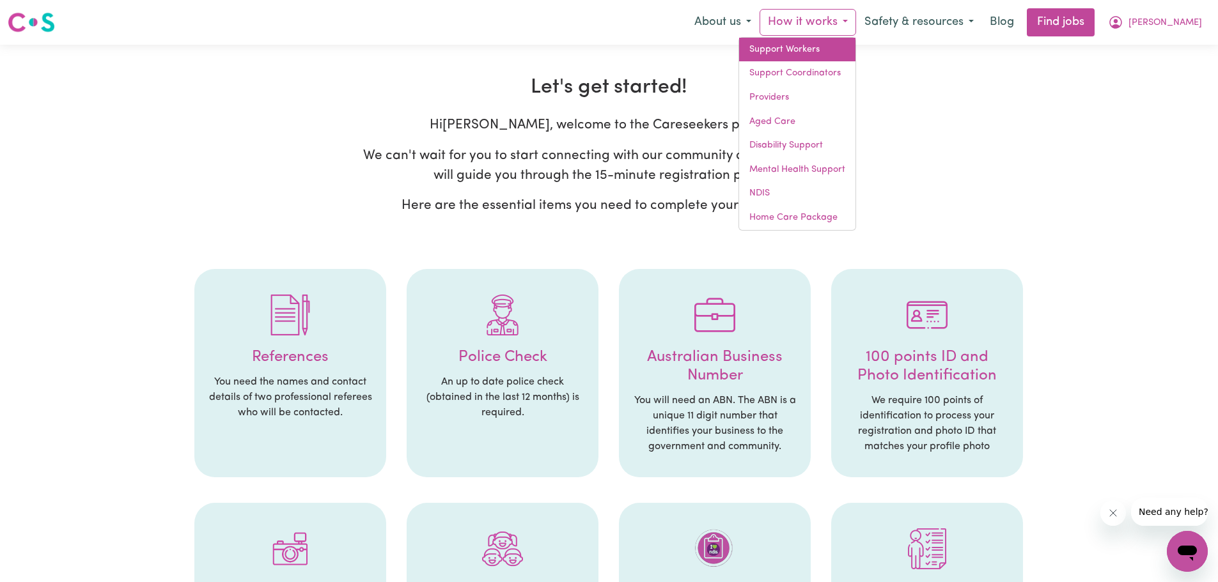
click at [848, 49] on link "Support Workers" at bounding box center [797, 50] width 116 height 24
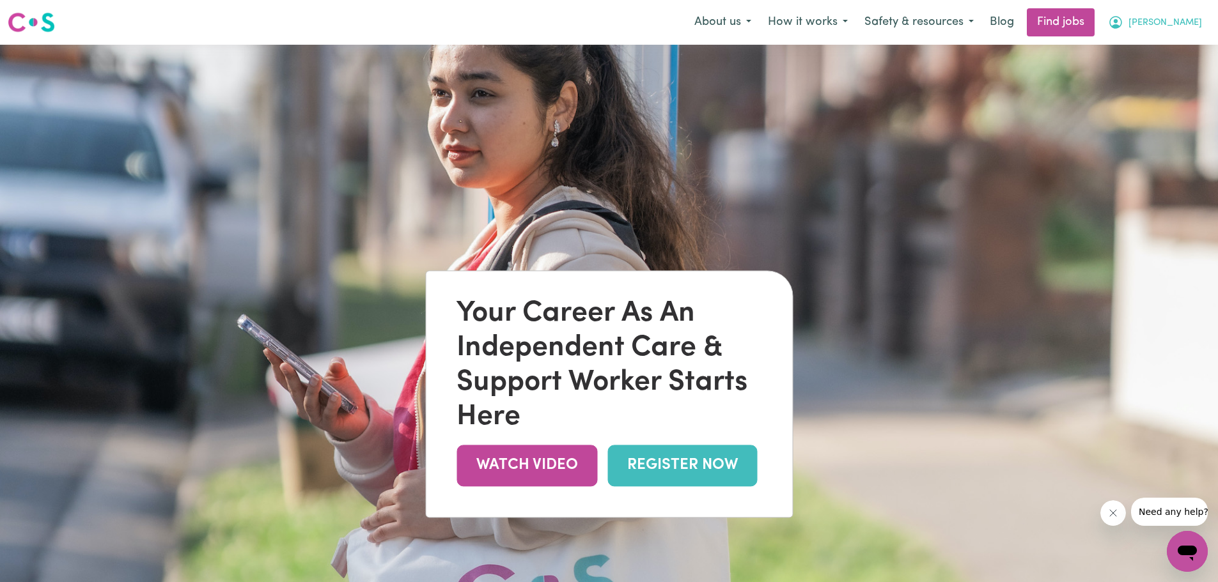
click at [1179, 25] on span "[PERSON_NAME]" at bounding box center [1165, 23] width 74 height 14
click at [1146, 58] on link "My Account" at bounding box center [1159, 50] width 101 height 24
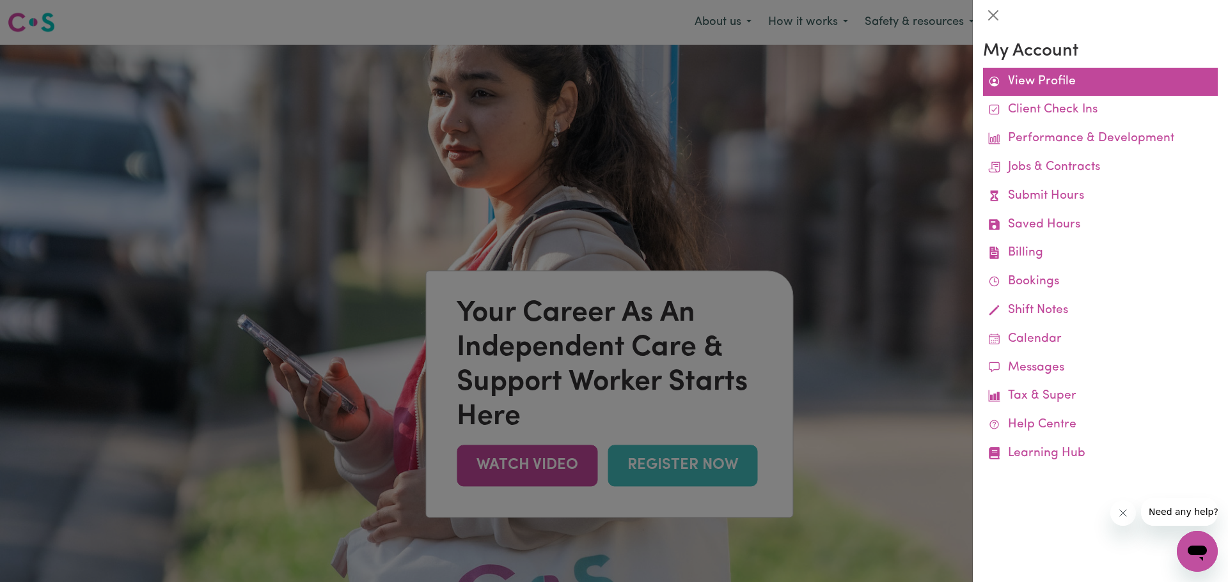
click at [1036, 88] on link "View Profile" at bounding box center [1100, 82] width 235 height 29
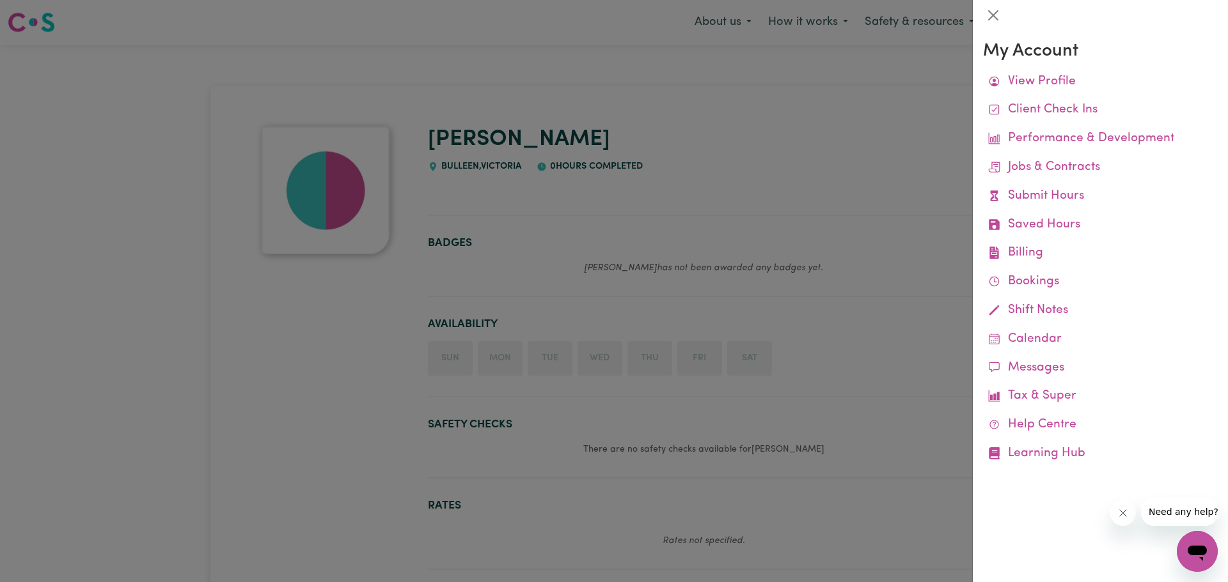
click at [855, 206] on div at bounding box center [614, 291] width 1228 height 582
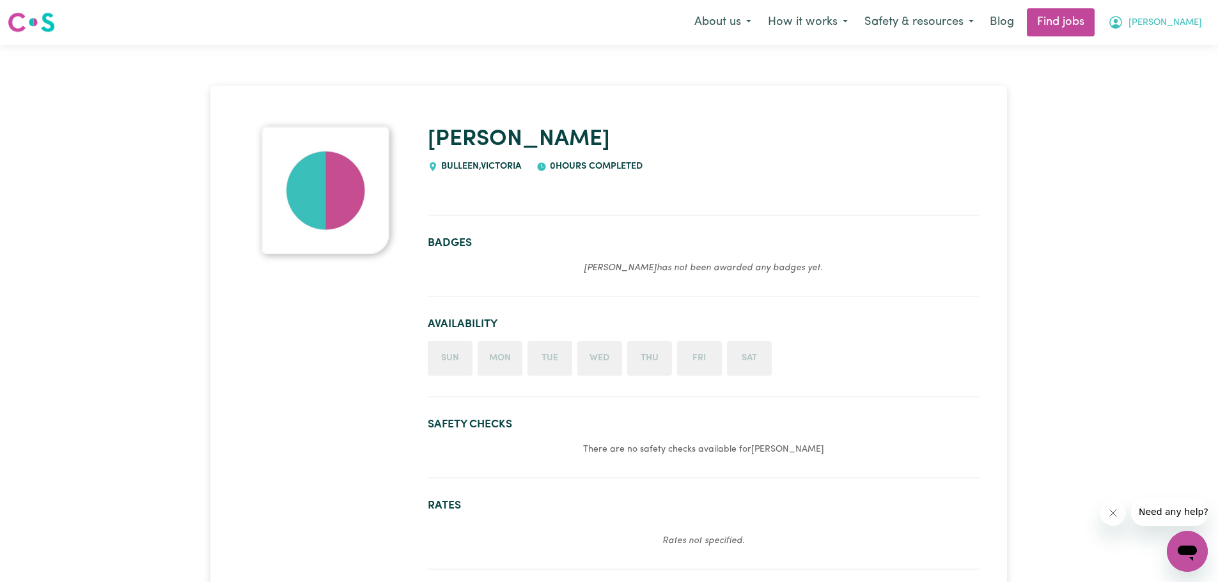
click at [1122, 22] on icon "My Account" at bounding box center [1115, 22] width 13 height 13
click at [1135, 70] on link "My Dashboard" at bounding box center [1159, 73] width 101 height 24
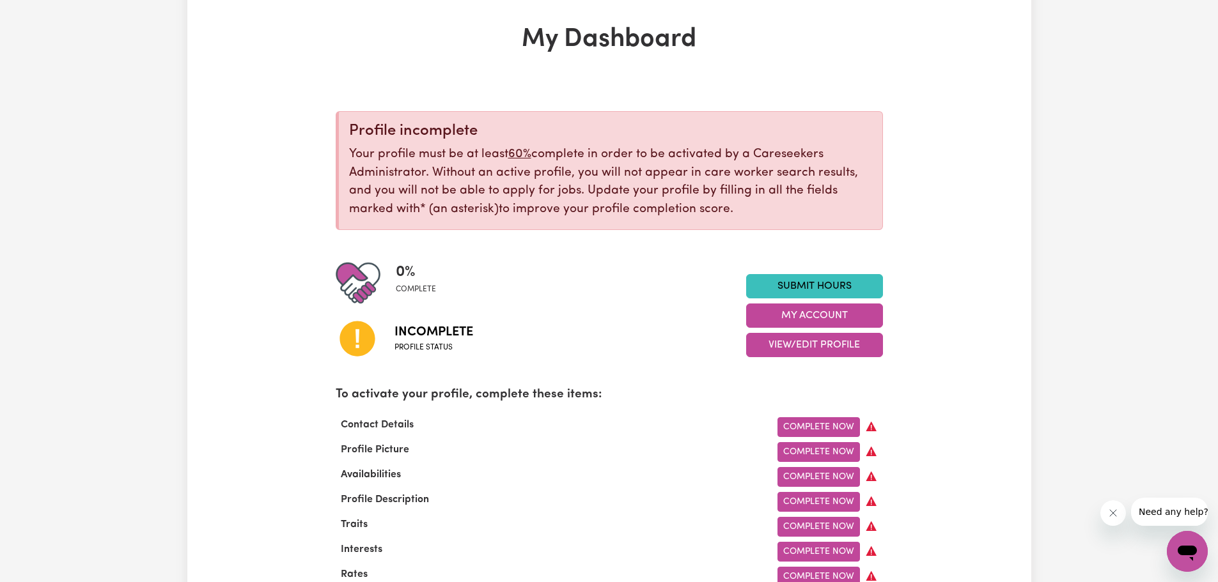
scroll to position [192, 0]
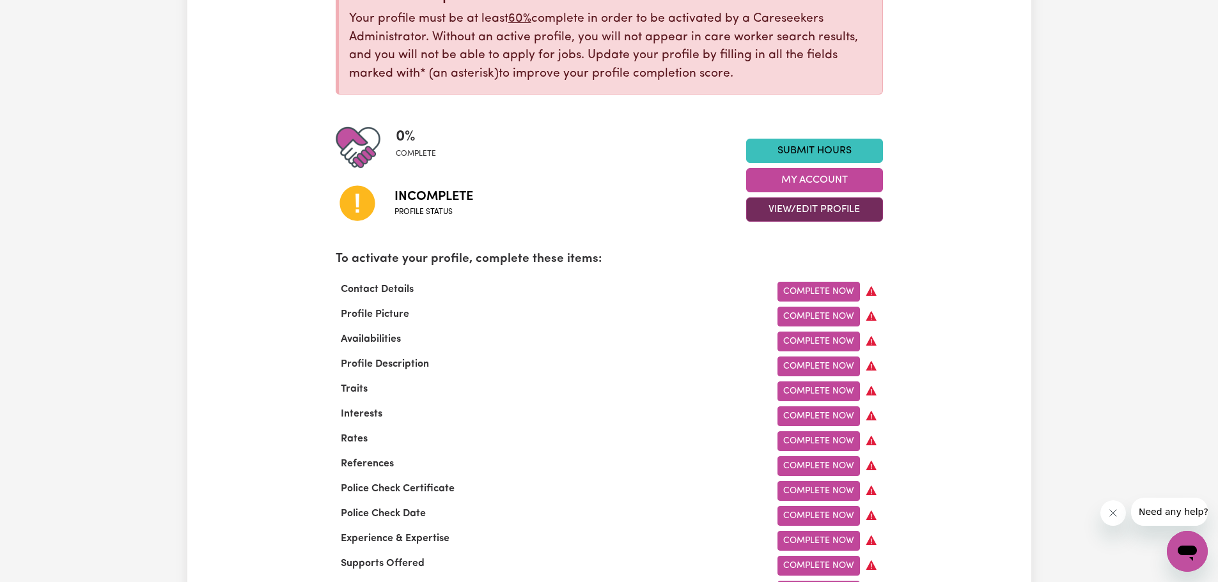
click at [831, 212] on button "View/Edit Profile" at bounding box center [814, 210] width 137 height 24
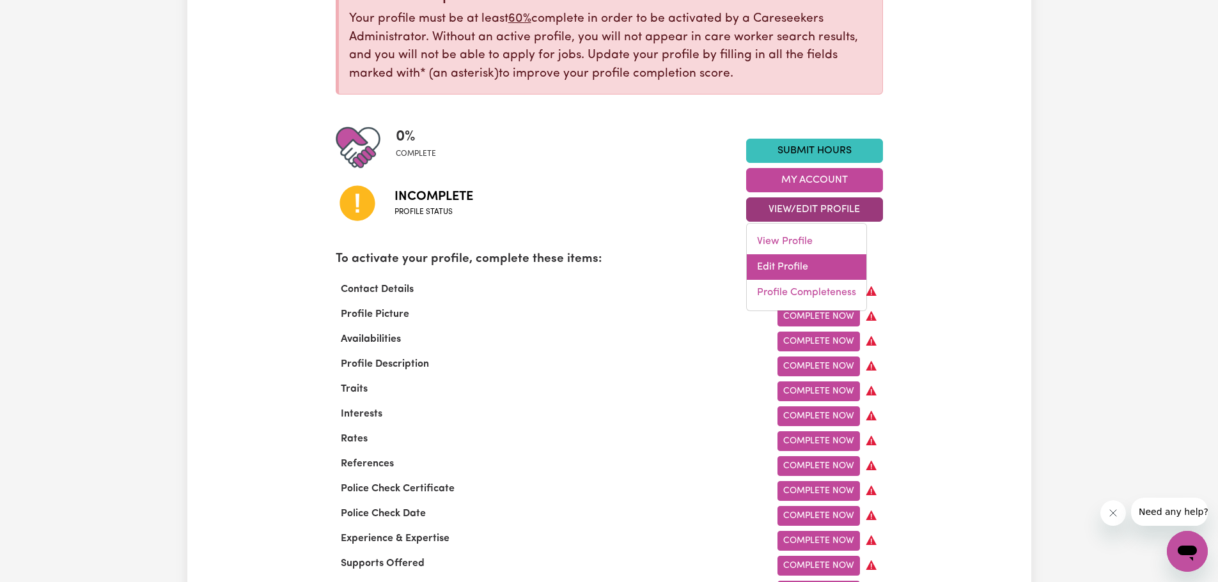
click at [792, 269] on link "Edit Profile" at bounding box center [807, 267] width 120 height 26
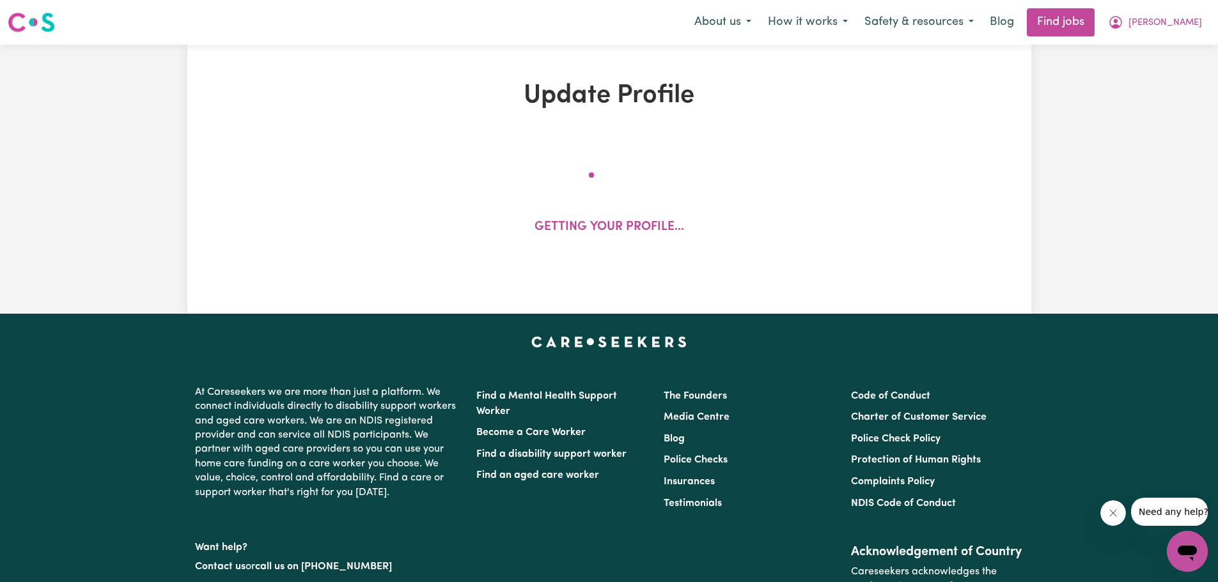
select select "Studying a healthcare related degree or qualification"
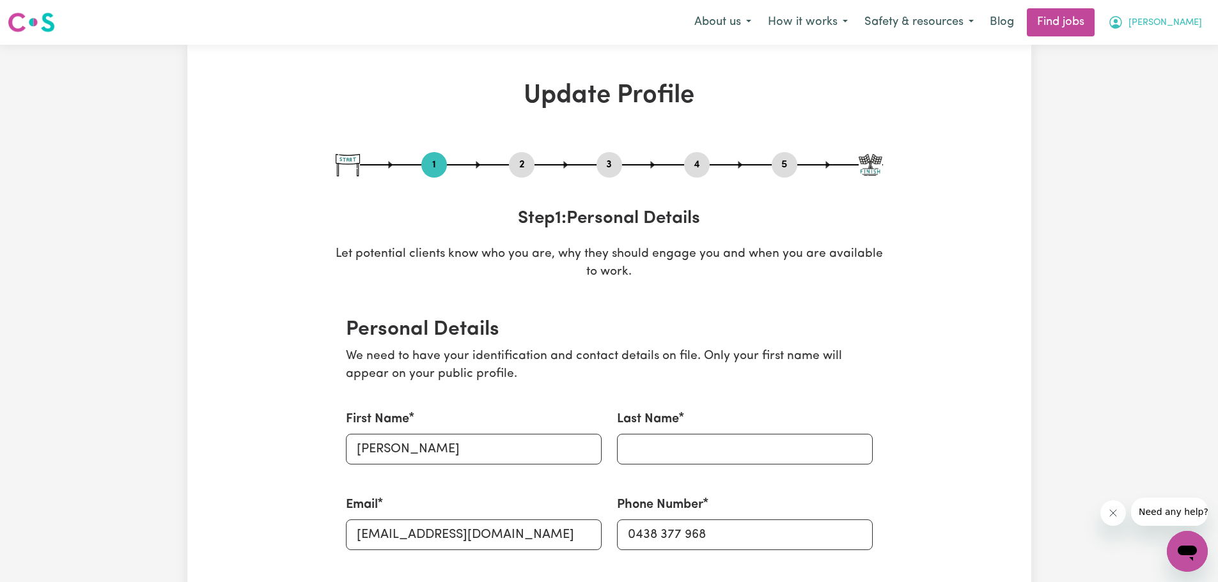
click at [1176, 23] on span "[PERSON_NAME]" at bounding box center [1165, 23] width 74 height 14
click at [1152, 49] on link "My Account" at bounding box center [1159, 50] width 101 height 24
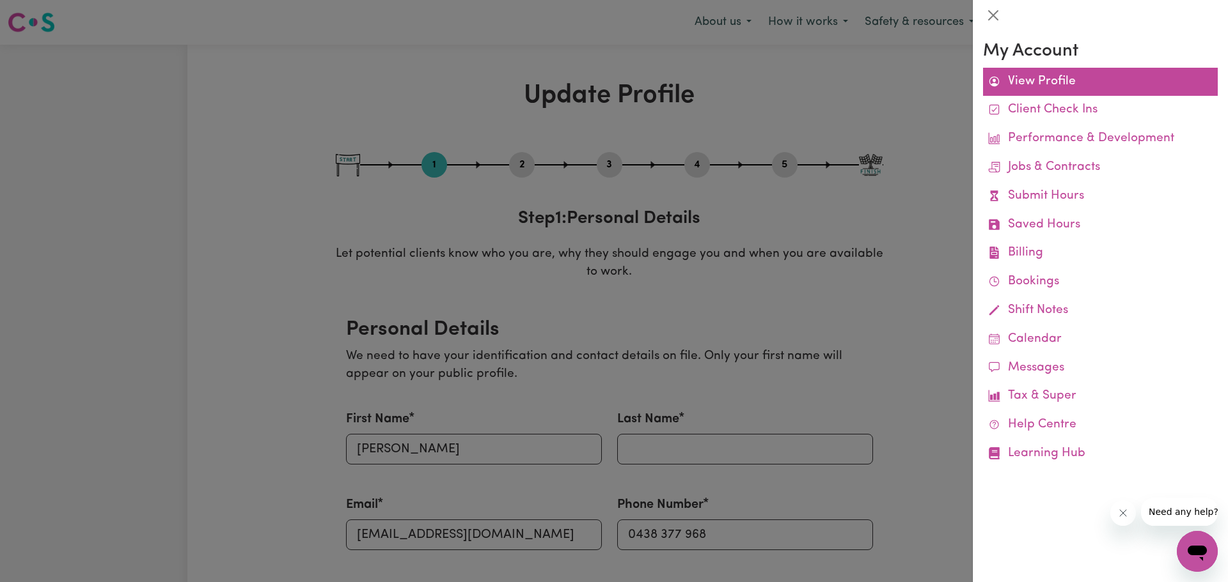
click at [1050, 79] on link "View Profile" at bounding box center [1100, 82] width 235 height 29
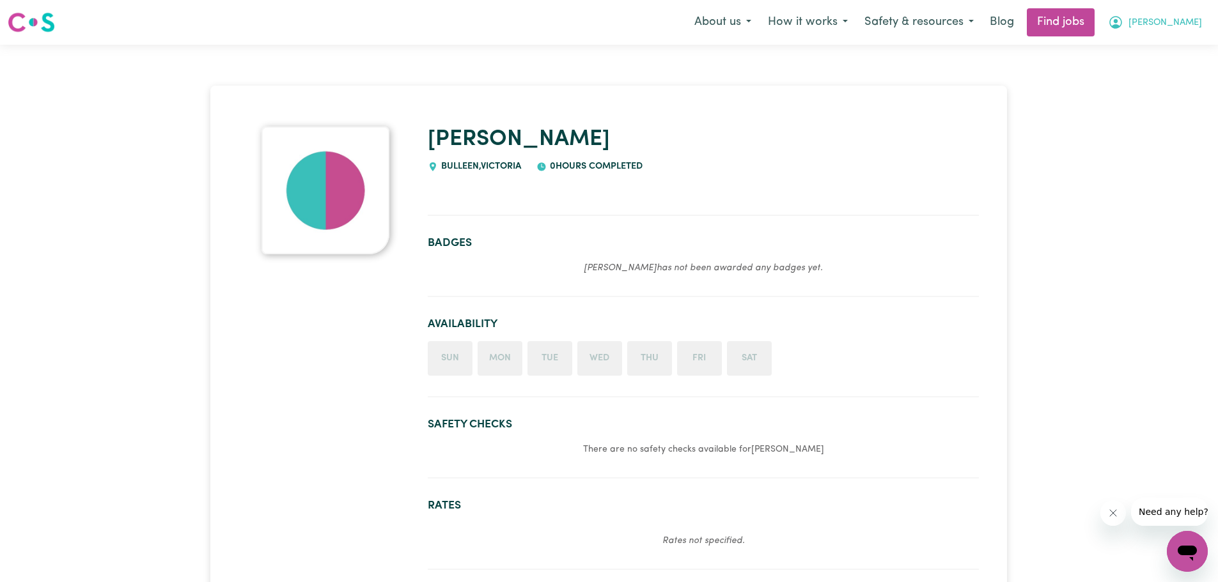
click at [1182, 24] on span "[PERSON_NAME]" at bounding box center [1165, 23] width 74 height 14
click at [1144, 70] on link "My Dashboard" at bounding box center [1159, 73] width 101 height 24
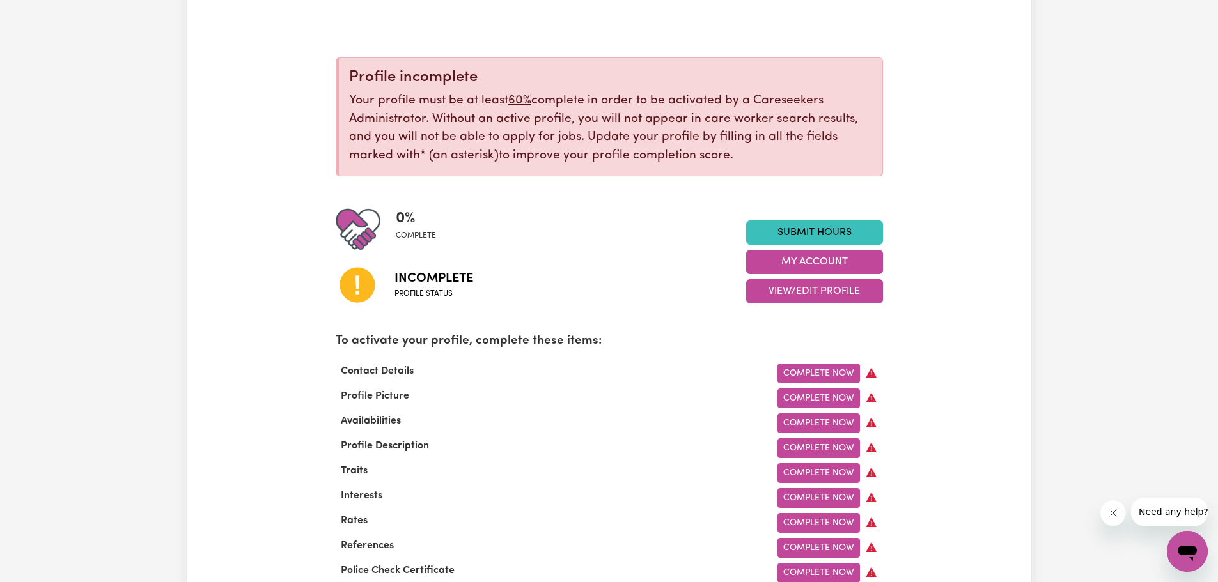
scroll to position [128, 0]
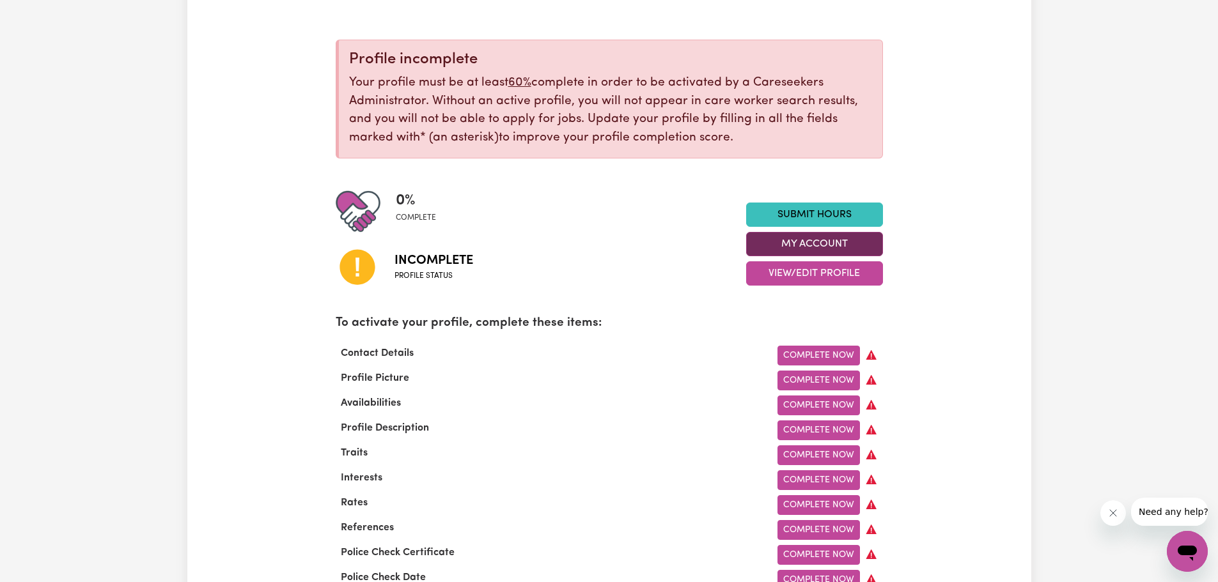
click at [838, 246] on button "My Account" at bounding box center [814, 244] width 137 height 24
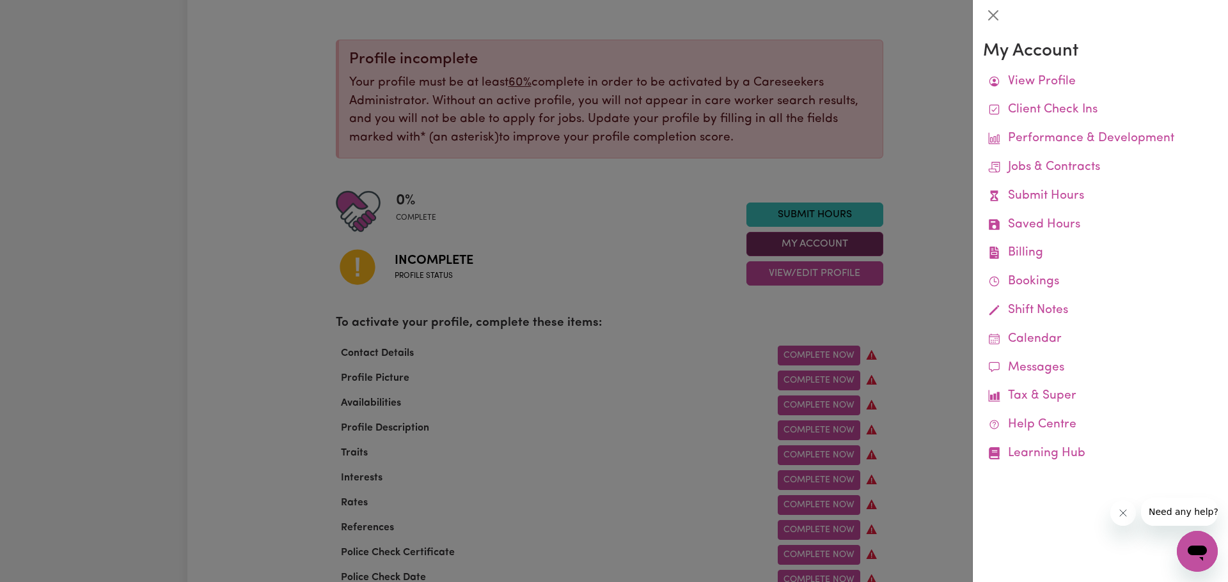
click at [838, 246] on div at bounding box center [614, 291] width 1228 height 582
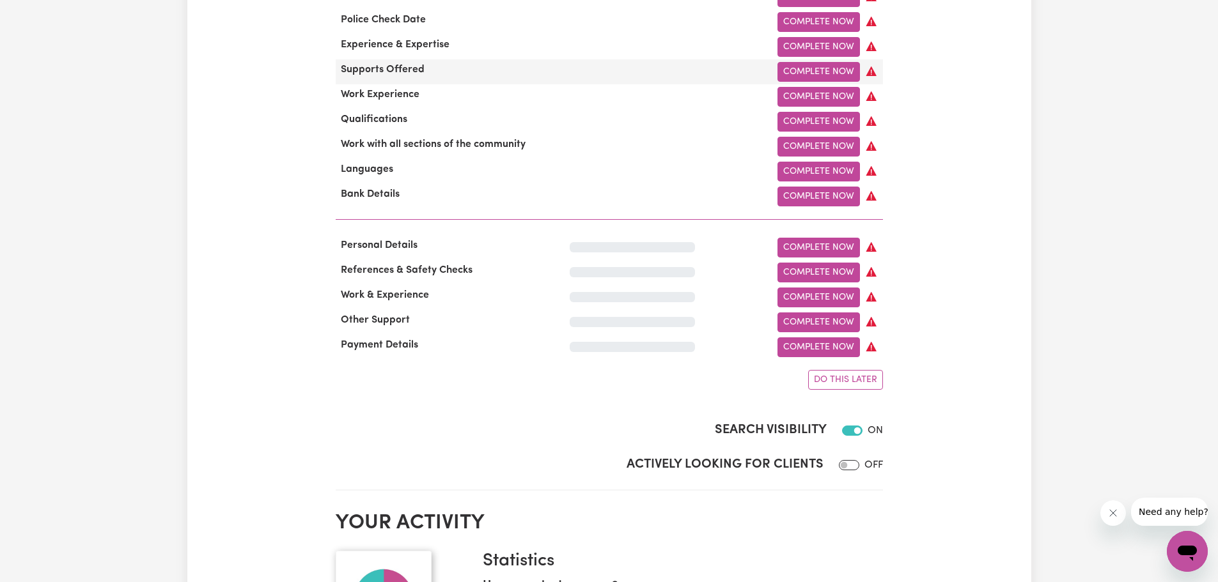
scroll to position [959, 0]
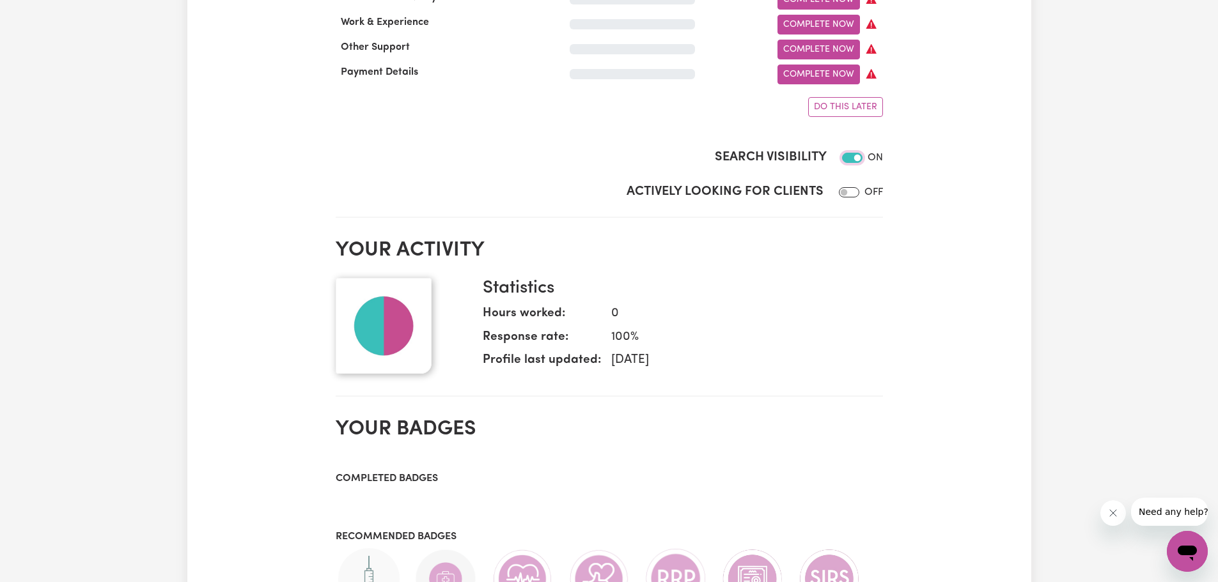
click at [850, 163] on input "Search Visibility" at bounding box center [852, 158] width 20 height 10
checkbox input "true"
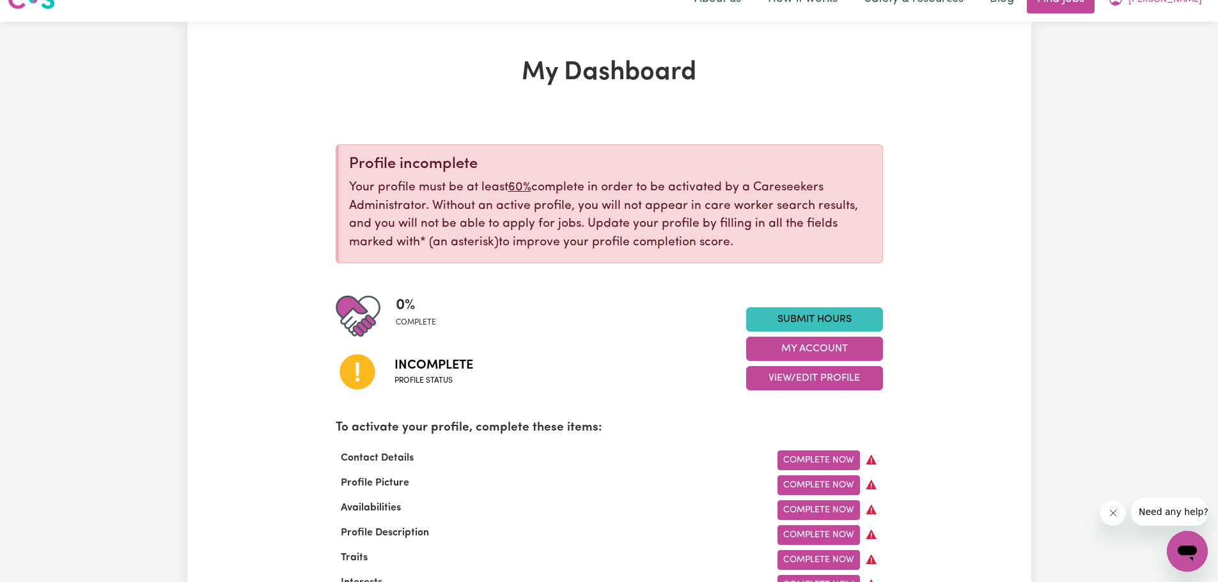
scroll to position [0, 0]
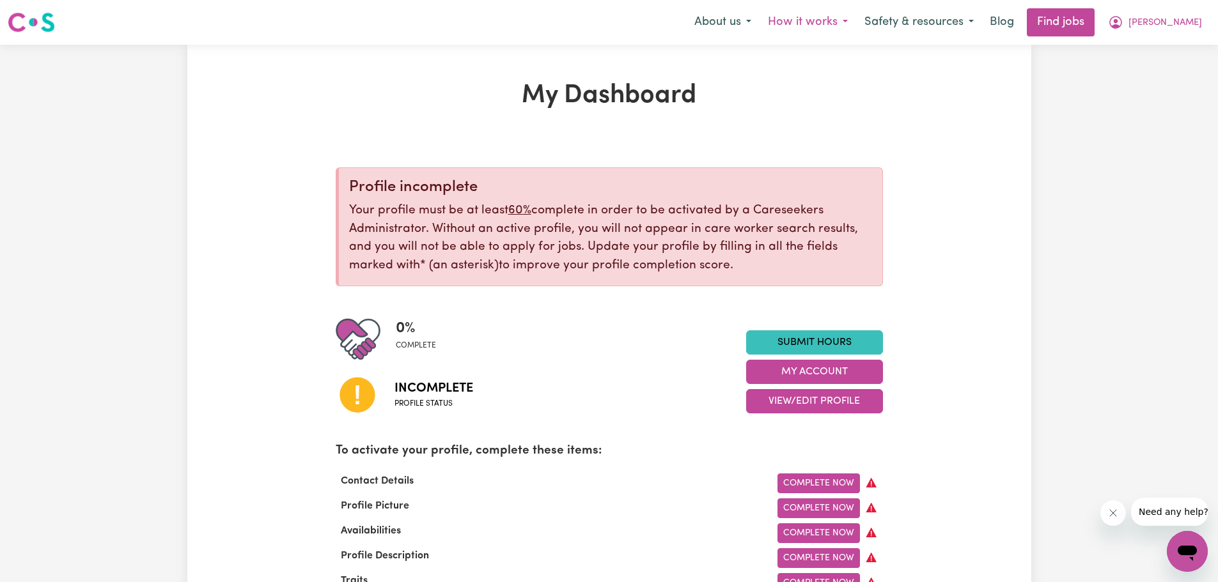
click at [856, 23] on button "How it works" at bounding box center [808, 22] width 97 height 27
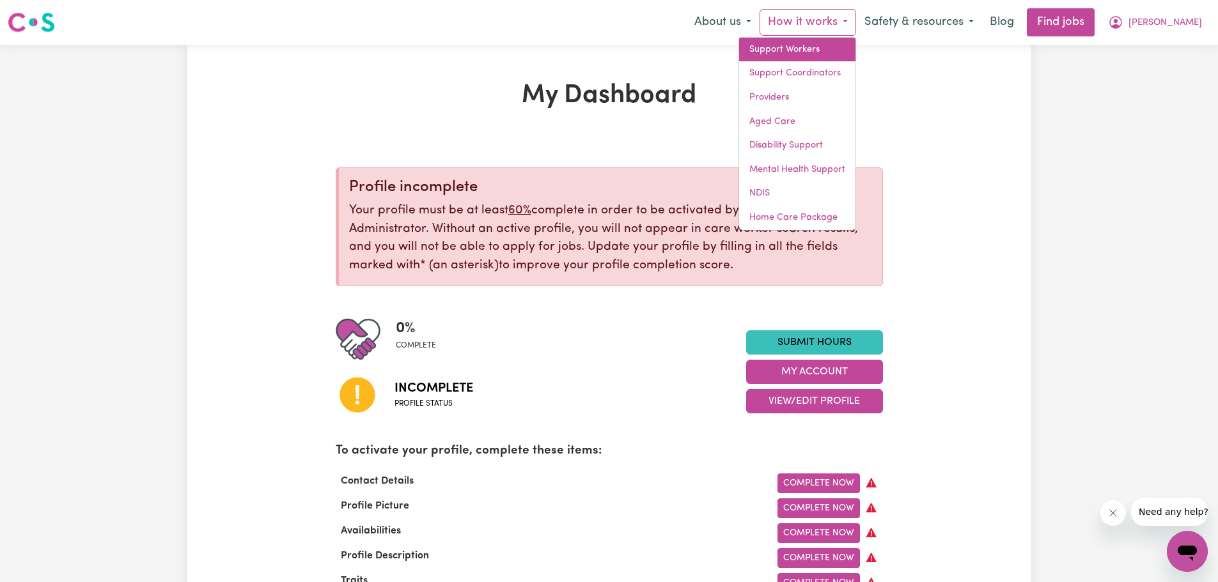
click at [855, 55] on link "Support Workers" at bounding box center [797, 50] width 116 height 24
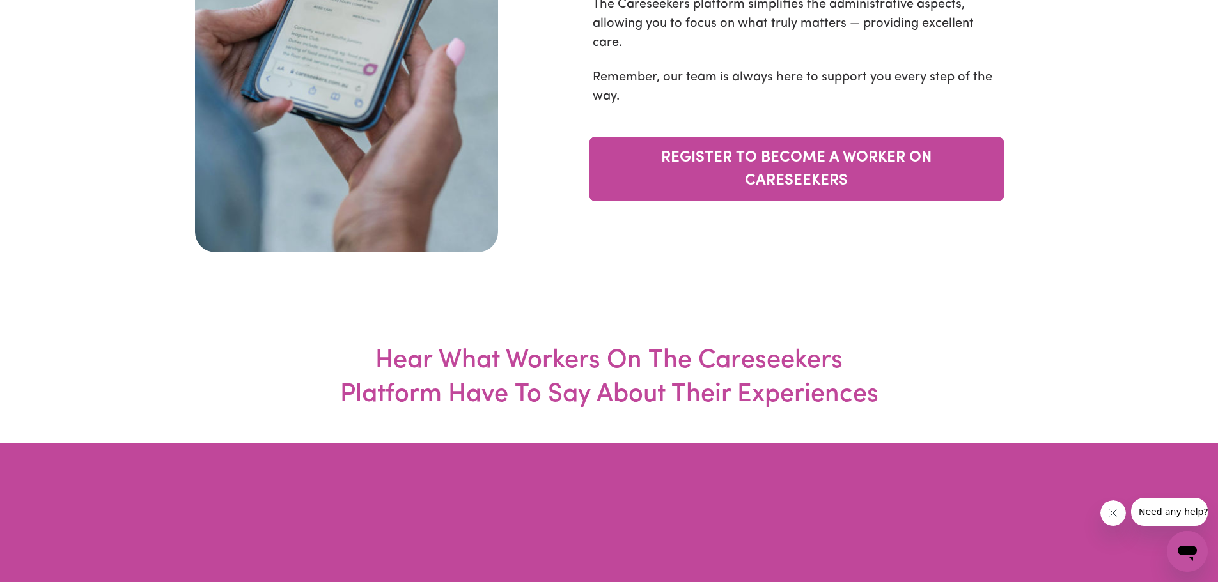
scroll to position [4667, 0]
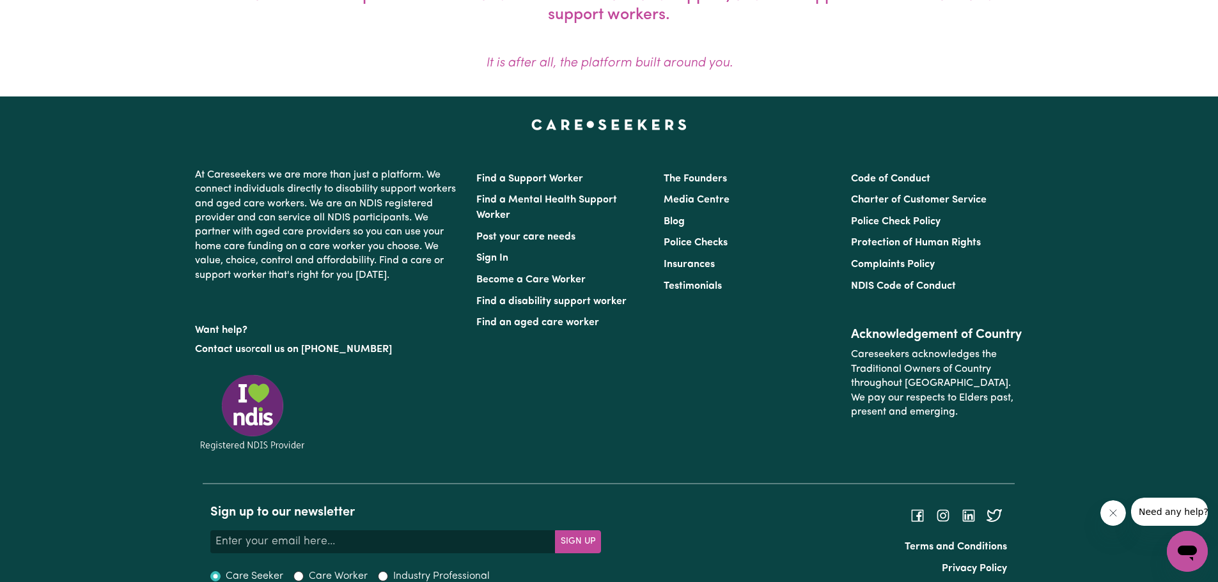
scroll to position [1091, 0]
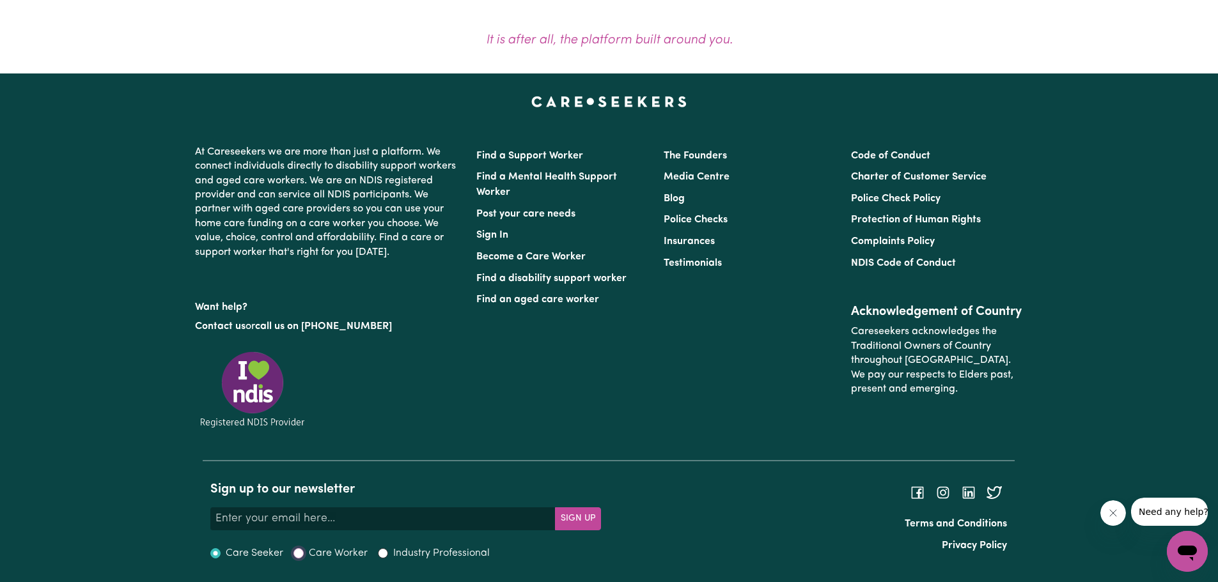
click at [300, 552] on input "Care Worker" at bounding box center [298, 554] width 10 height 10
radio input "true"
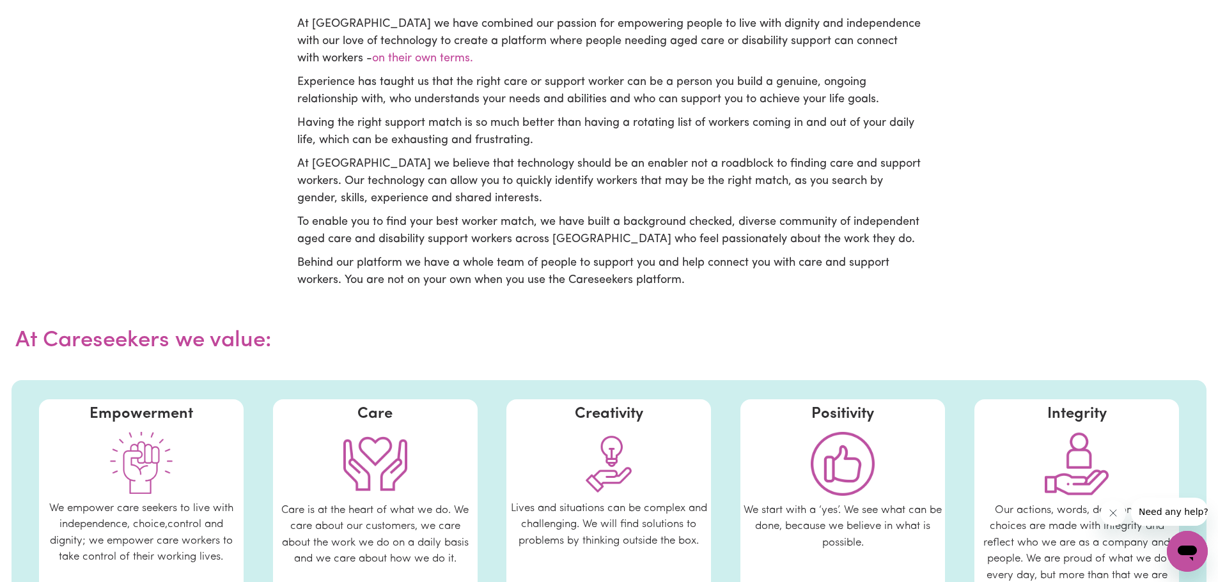
scroll to position [260, 0]
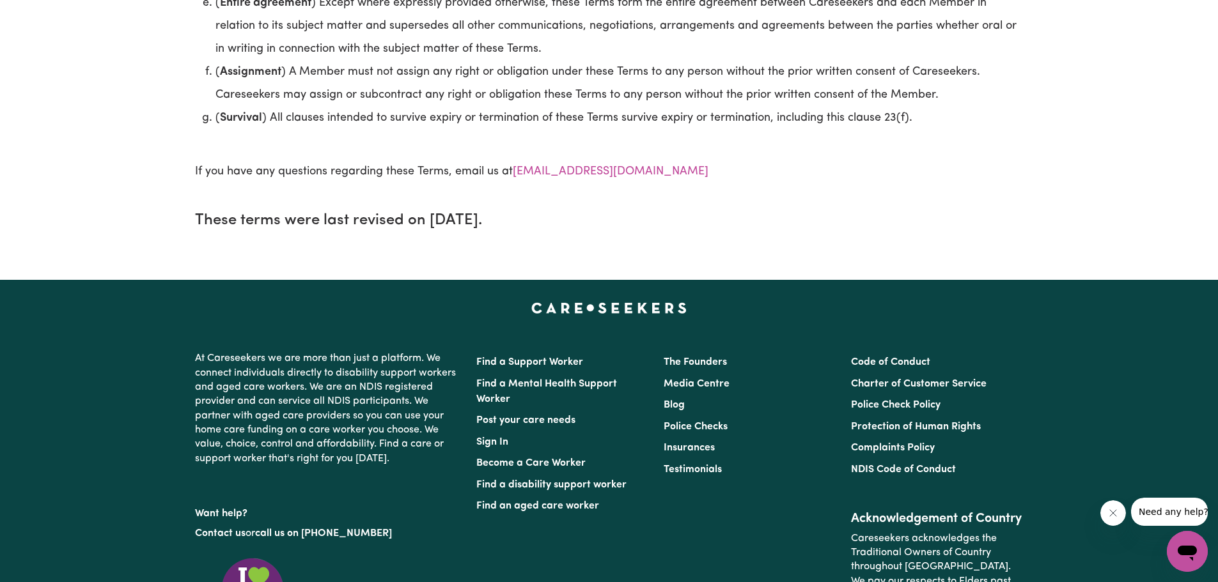
scroll to position [7672, 0]
